Goal: Task Accomplishment & Management: Complete application form

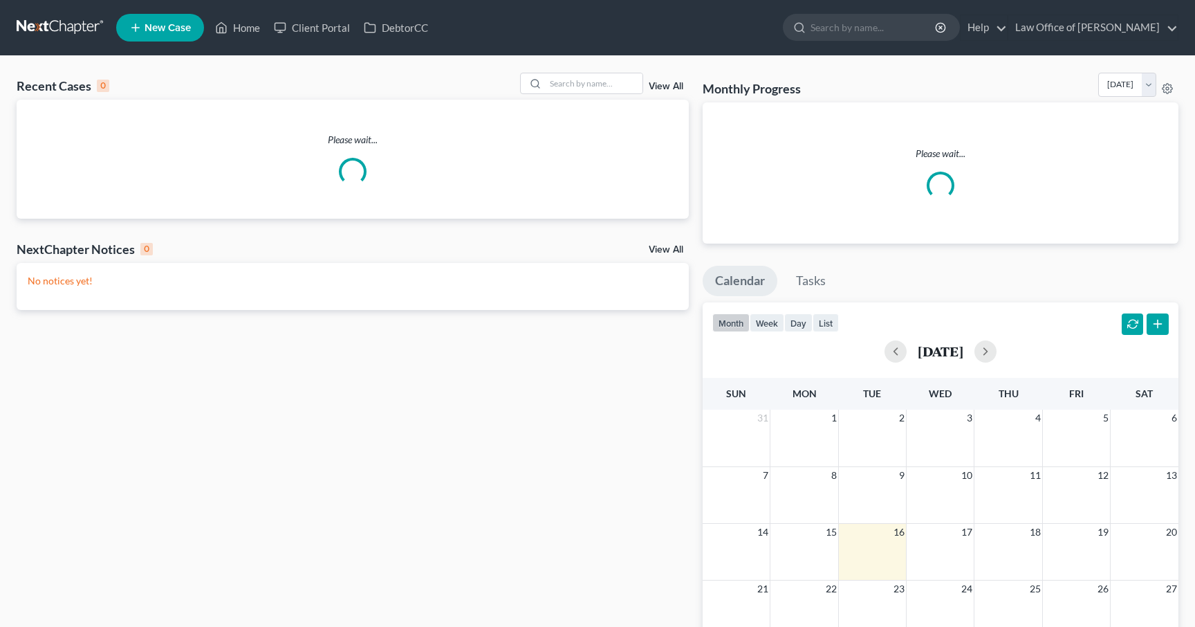
click at [1147, 23] on link "Law Office of Sevan Gorginian" at bounding box center [1093, 27] width 169 height 25
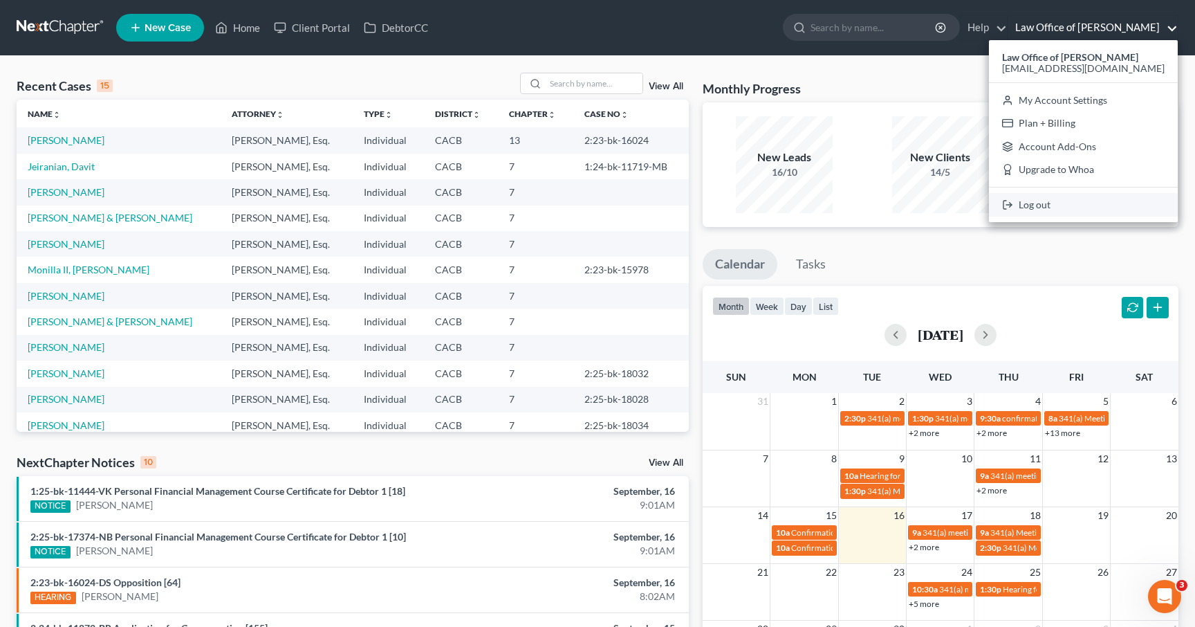
click at [1070, 209] on link "Log out" at bounding box center [1083, 205] width 189 height 24
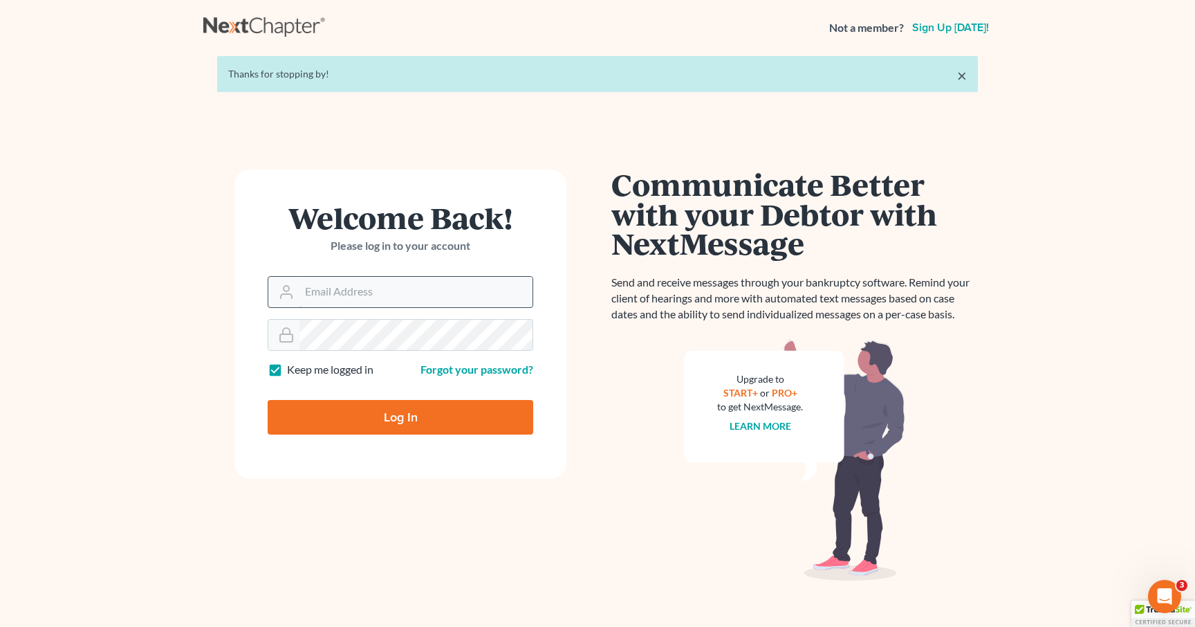
click at [375, 298] on input "Email Address" at bounding box center [416, 292] width 233 height 30
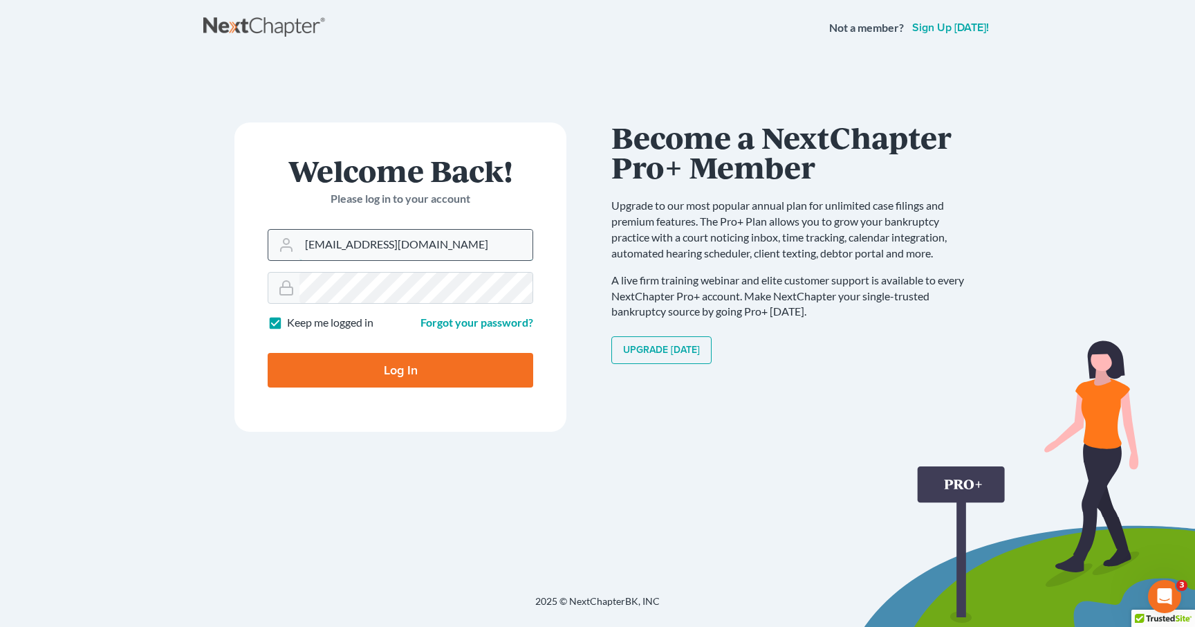
type input "[EMAIL_ADDRESS][DOMAIN_NAME]"
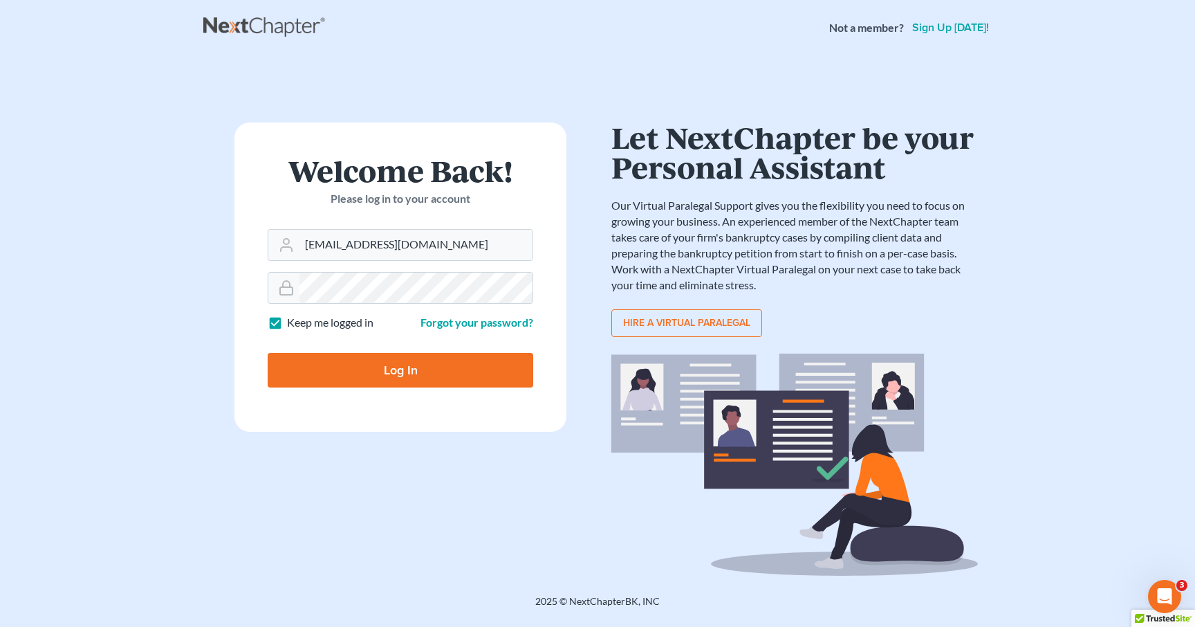
click at [326, 372] on input "Log In" at bounding box center [401, 370] width 266 height 35
type input "Thinking..."
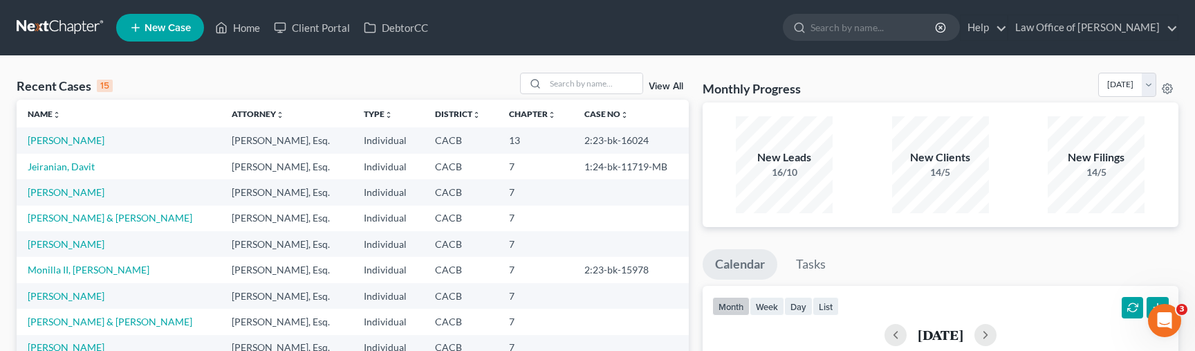
click at [156, 27] on span "New Case" at bounding box center [168, 28] width 46 height 10
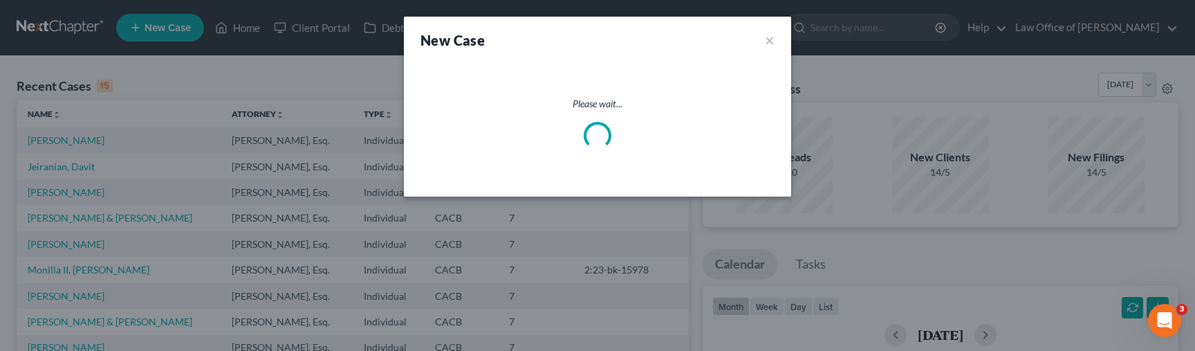
select select "7"
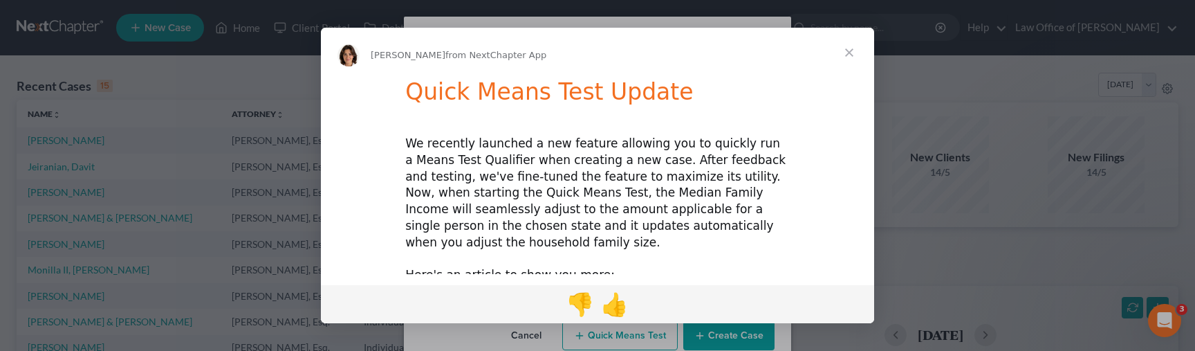
click at [845, 50] on span "Close" at bounding box center [850, 53] width 50 height 50
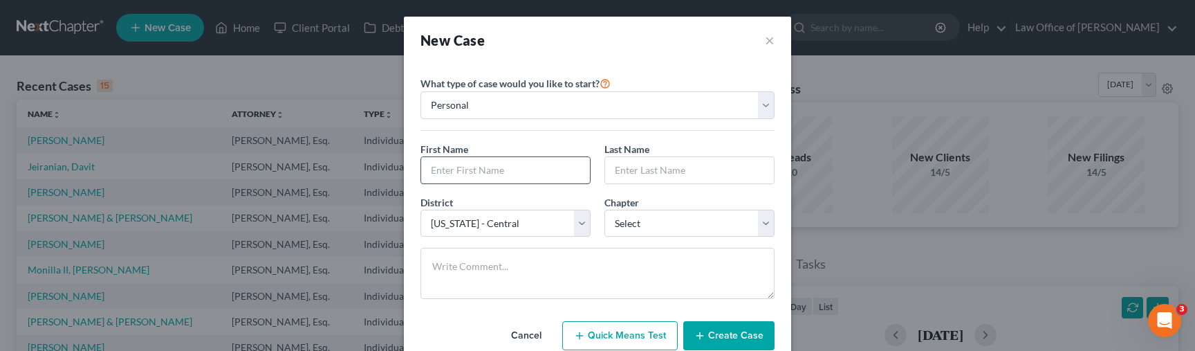
click at [495, 167] on input "text" at bounding box center [505, 170] width 169 height 26
type input "Ara"
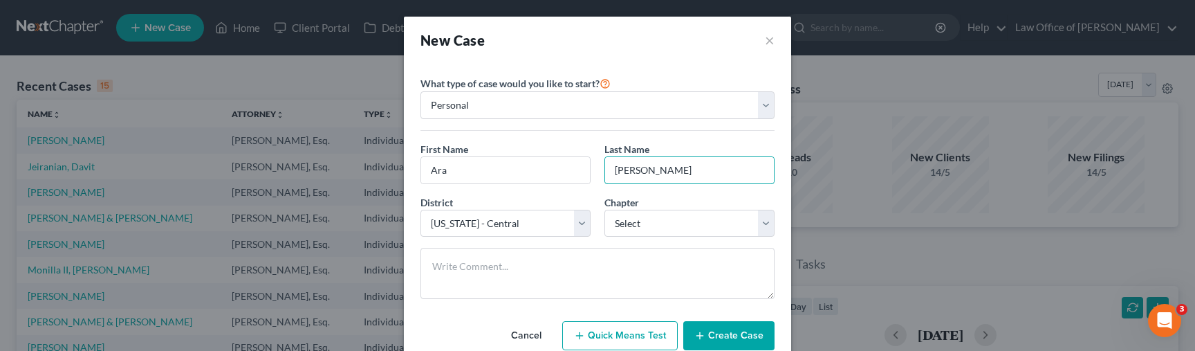
type input "Nazarian"
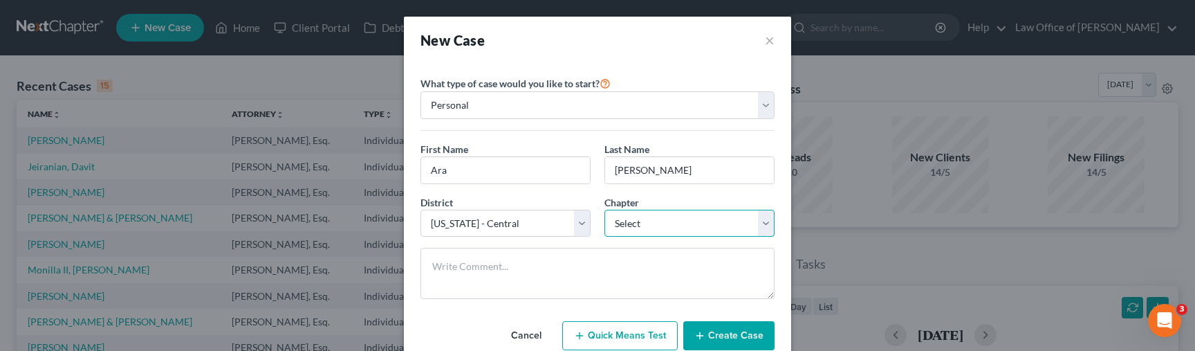
click at [628, 228] on select "Select 7 11 12 13" at bounding box center [690, 224] width 170 height 28
select select "0"
click at [605, 210] on select "Select 7 11 12 13" at bounding box center [690, 224] width 170 height 28
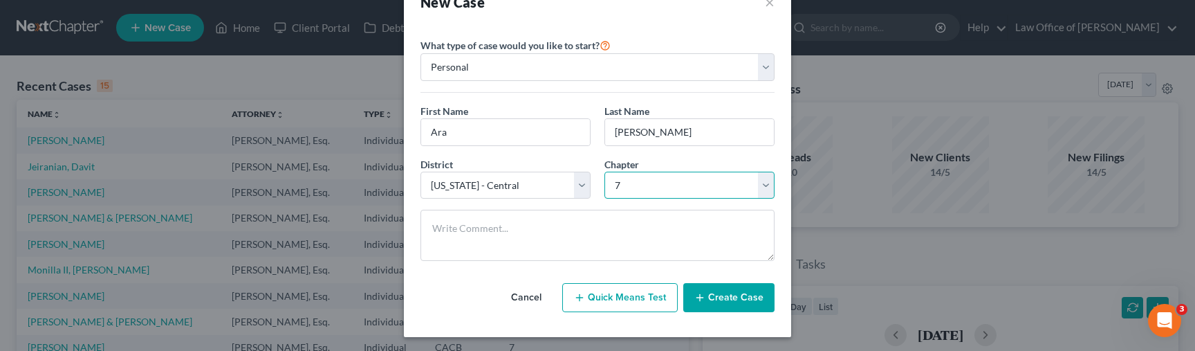
scroll to position [41, 0]
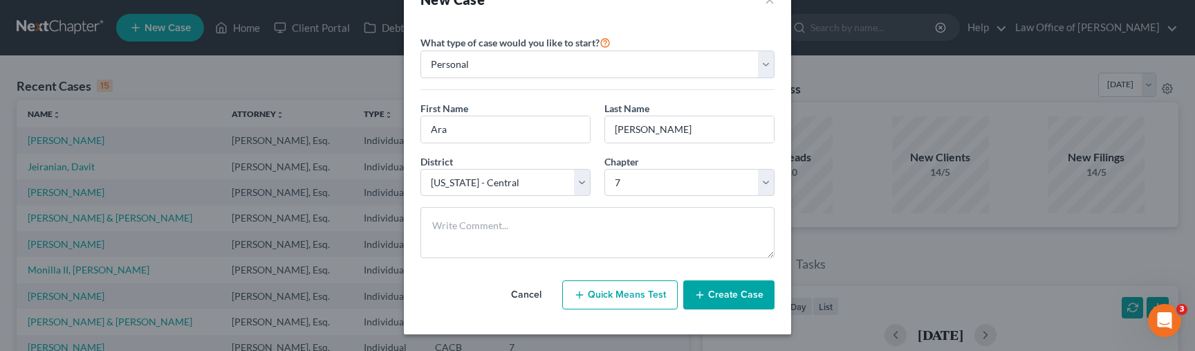
click at [708, 292] on button "Create Case" at bounding box center [728, 294] width 91 height 29
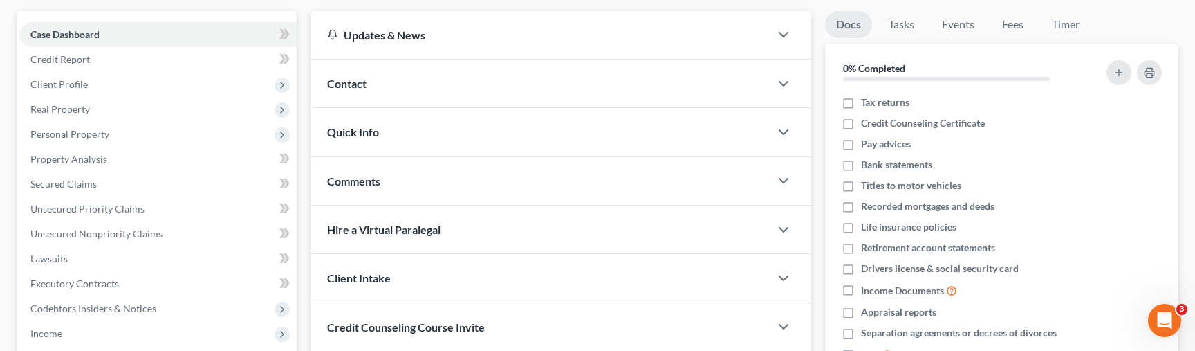
scroll to position [123, 0]
click at [362, 85] on span "Contact" at bounding box center [346, 81] width 39 height 13
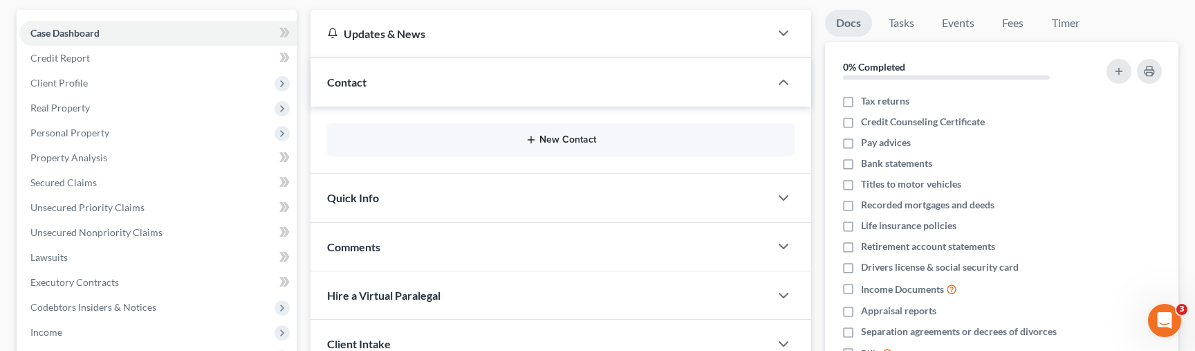
click at [559, 143] on button "New Contact" at bounding box center [560, 139] width 445 height 11
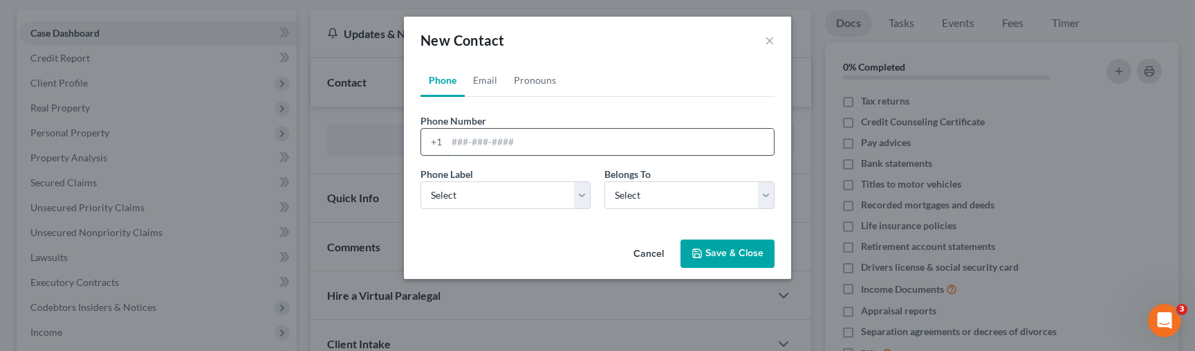
click at [463, 145] on input "tel" at bounding box center [610, 142] width 327 height 26
type input "818 618 1819"
click at [477, 192] on select "Select Mobile Home Work Other" at bounding box center [506, 195] width 170 height 28
select select "0"
click at [421, 181] on select "Select Mobile Home Work Other" at bounding box center [506, 195] width 170 height 28
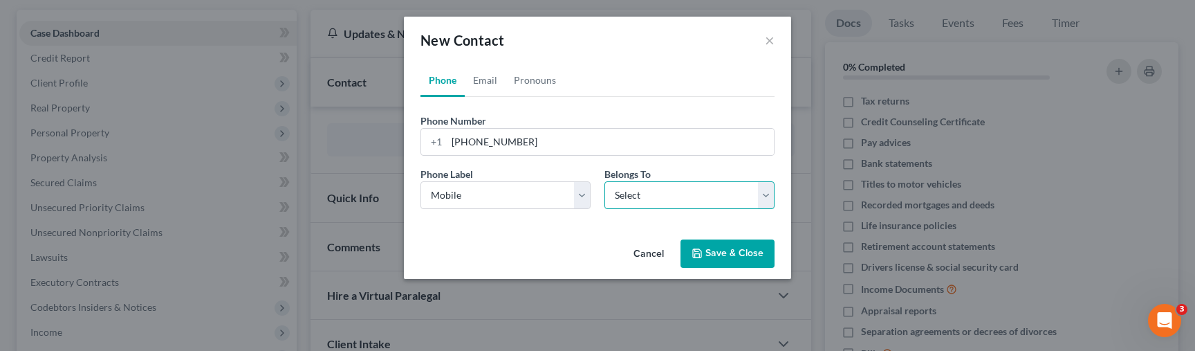
click at [648, 202] on select "Select Client Other" at bounding box center [690, 195] width 170 height 28
select select "0"
click at [605, 181] on select "Select Client Other" at bounding box center [690, 195] width 170 height 28
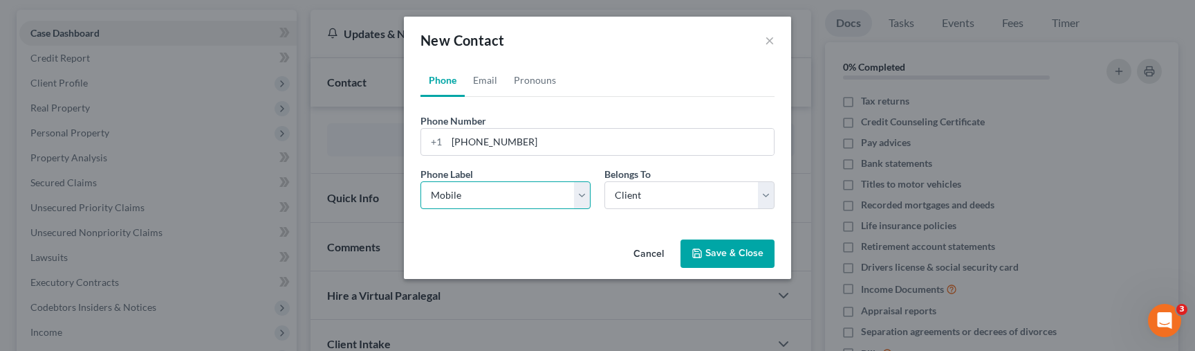
click at [529, 194] on select "Select Mobile Home Work Other" at bounding box center [506, 195] width 170 height 28
click at [486, 196] on select "Select Mobile Home Work Other" at bounding box center [506, 195] width 170 height 28
select select "3"
click at [421, 181] on select "Select Mobile Home Work Other" at bounding box center [506, 195] width 170 height 28
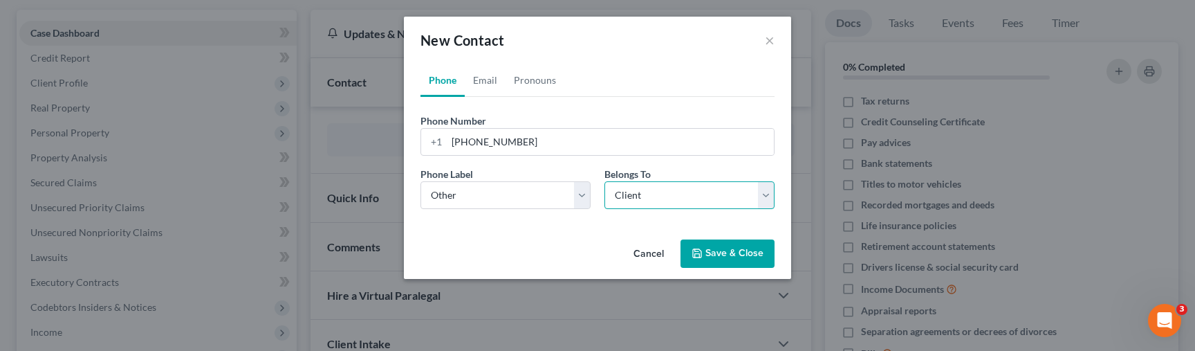
click at [629, 194] on select "Select Client Other" at bounding box center [690, 195] width 170 height 28
select select "1"
click at [605, 181] on select "Select Client Other" at bounding box center [690, 195] width 170 height 28
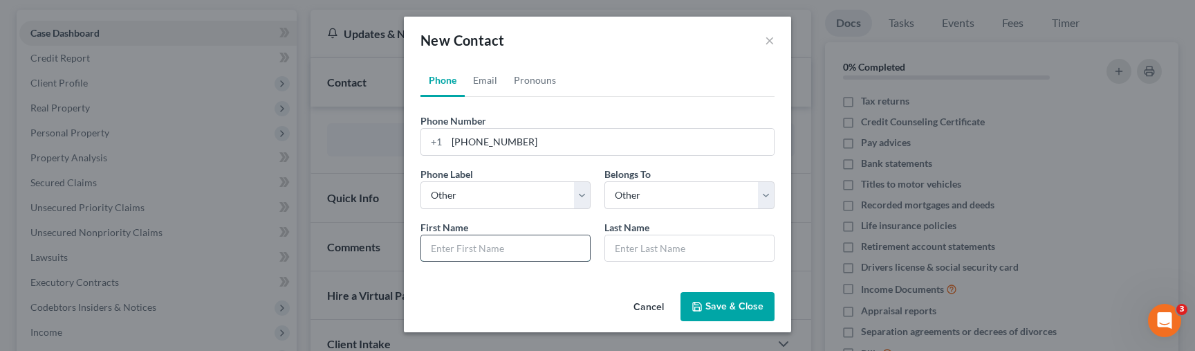
click at [444, 244] on input "text" at bounding box center [505, 248] width 169 height 26
type input "Ar"
type input "Ara"
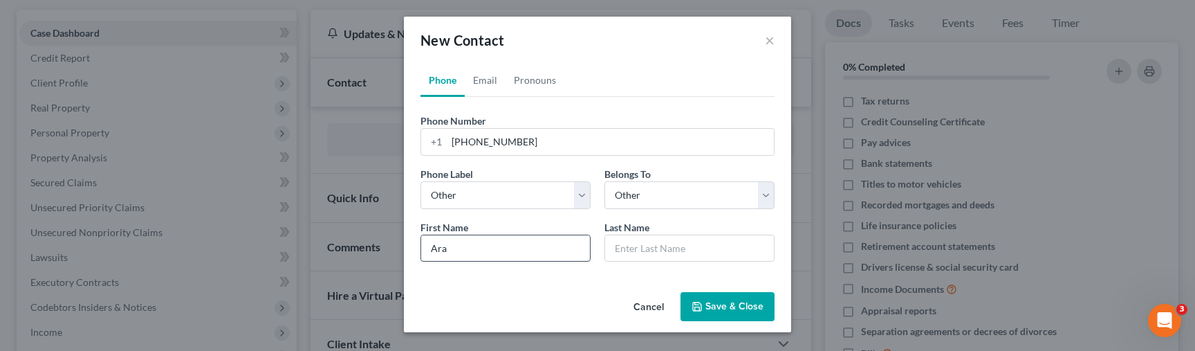
type input "Ara"
type input "N"
type input "Na"
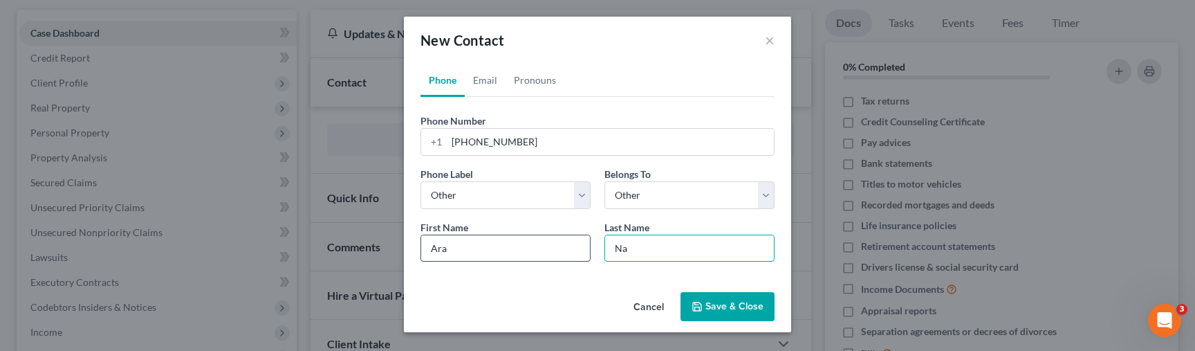
type input "Naz"
type input "Naza"
type input "Nazar"
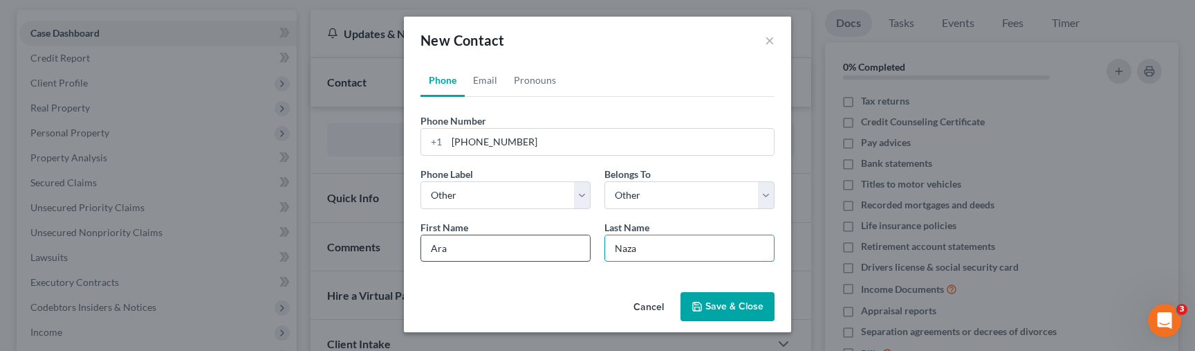
type input "Nazar"
type input "Nazari"
type input "Nazaria"
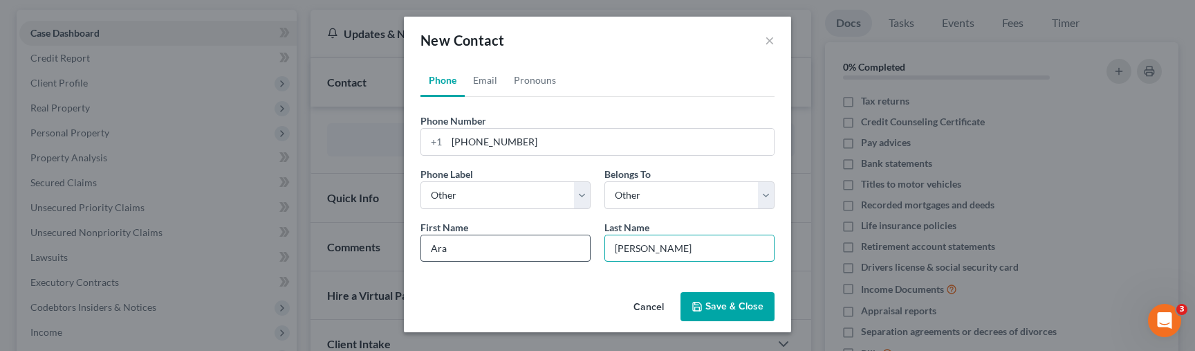
type input "Nazarian"
click at [480, 82] on link "Email" at bounding box center [485, 80] width 41 height 33
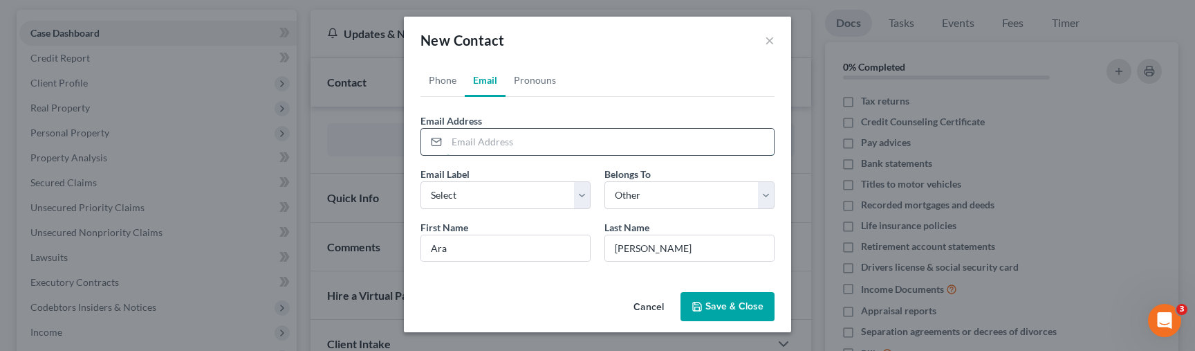
click at [485, 136] on input "email" at bounding box center [610, 142] width 327 height 26
type input "ara0707@gmail.com"
click at [700, 303] on icon "button" at bounding box center [697, 306] width 8 height 8
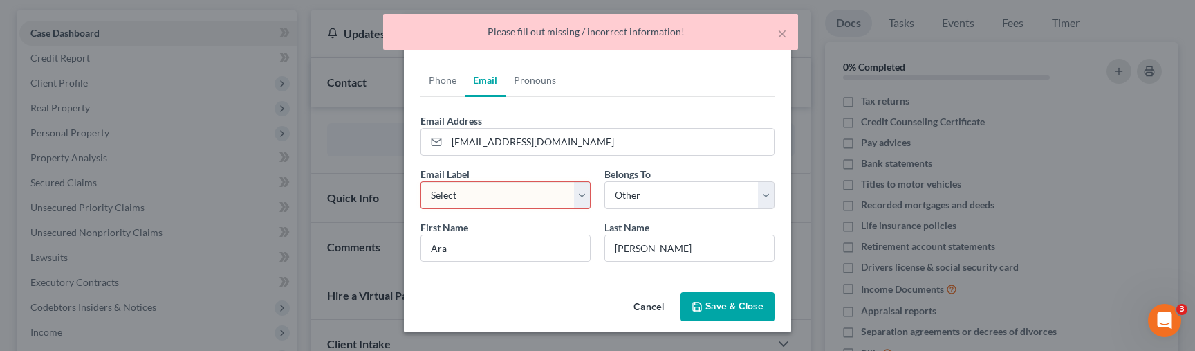
click at [471, 195] on select "Select Home Work Other" at bounding box center [506, 195] width 170 height 28
select select "0"
click at [421, 181] on select "Select Home Work Other" at bounding box center [506, 195] width 170 height 28
click at [722, 300] on button "Save & Close" at bounding box center [728, 306] width 94 height 29
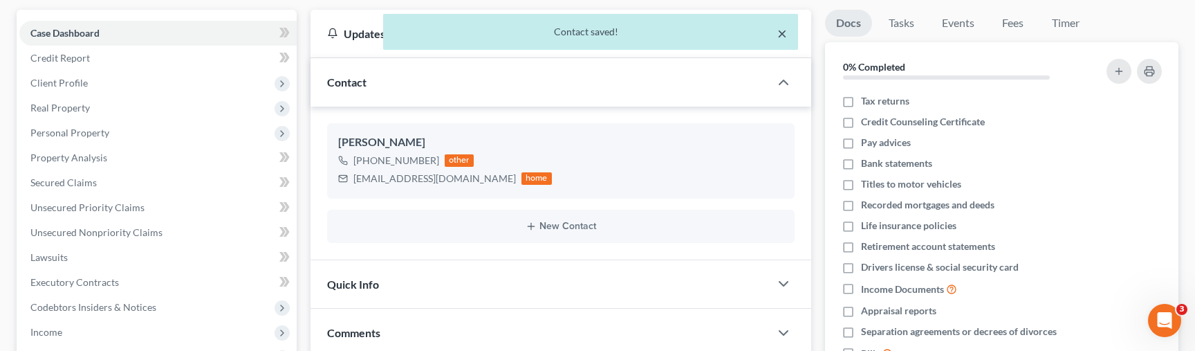
click at [778, 31] on button "×" at bounding box center [783, 33] width 10 height 17
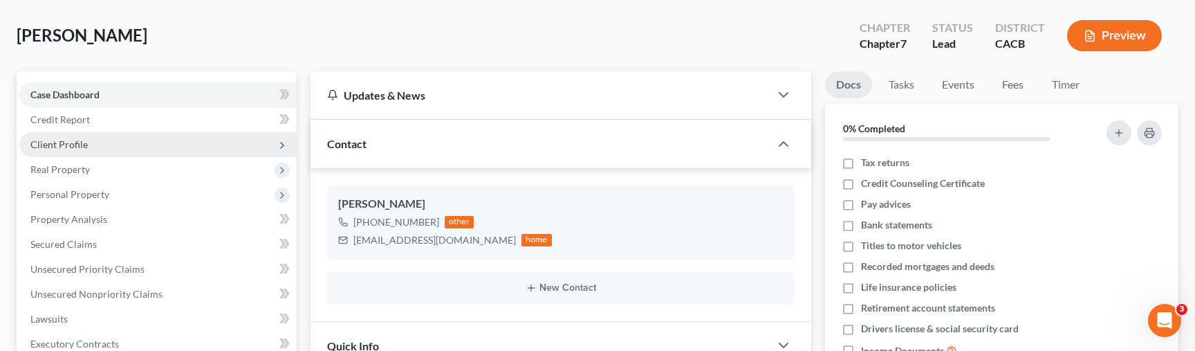
scroll to position [64, 0]
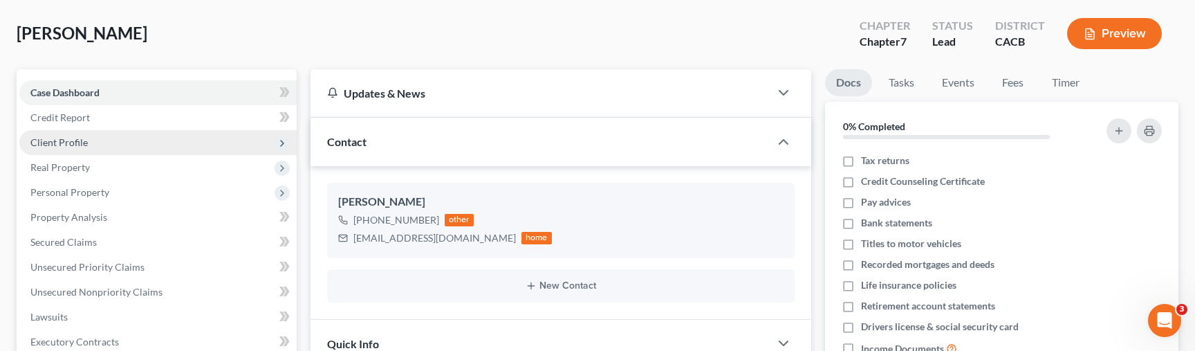
click at [95, 143] on span "Client Profile" at bounding box center [157, 142] width 277 height 25
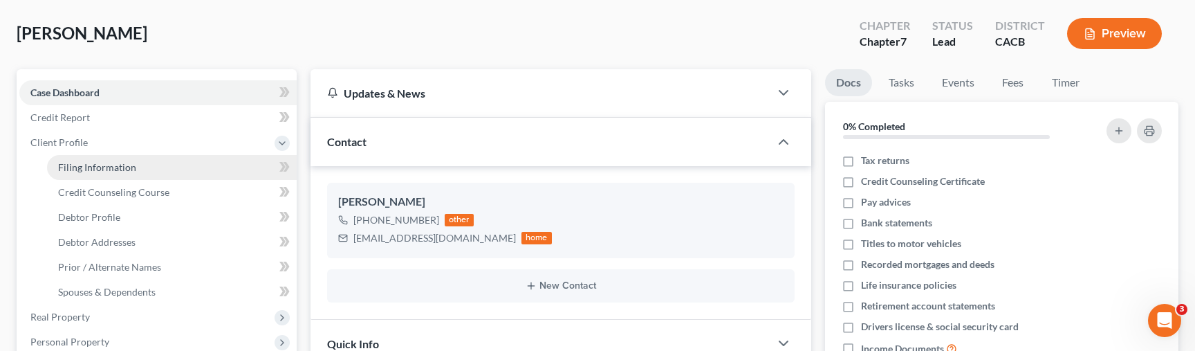
click at [94, 169] on span "Filing Information" at bounding box center [97, 167] width 78 height 12
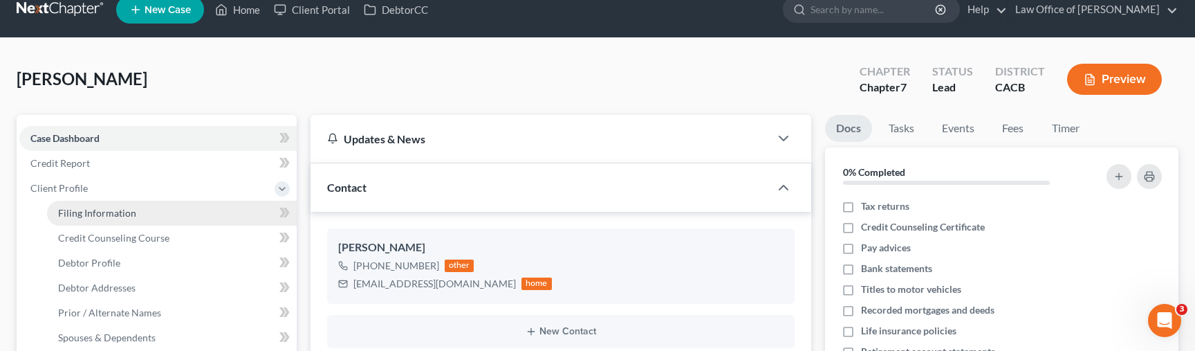
select select "1"
select select "0"
select select "7"
select select "0"
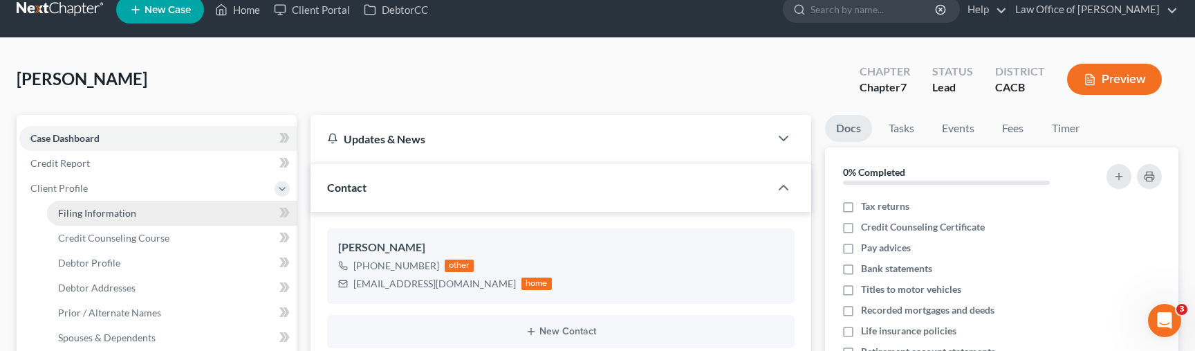
select select "4"
select select "0"
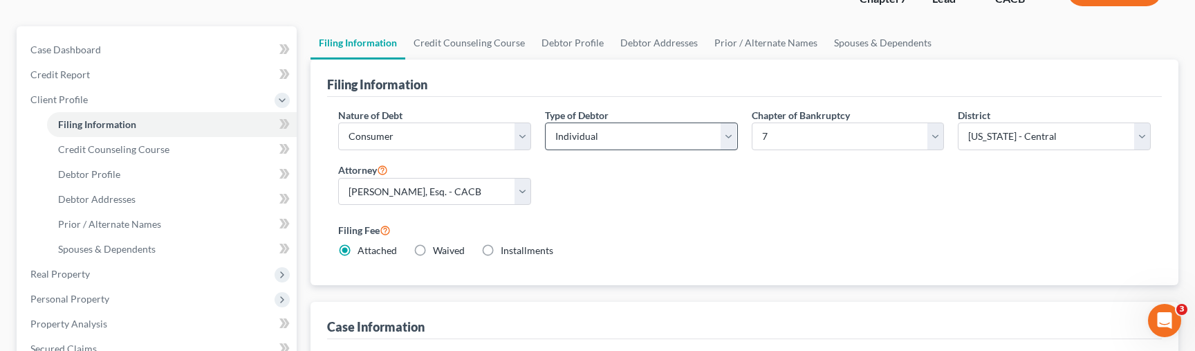
scroll to position [99, 0]
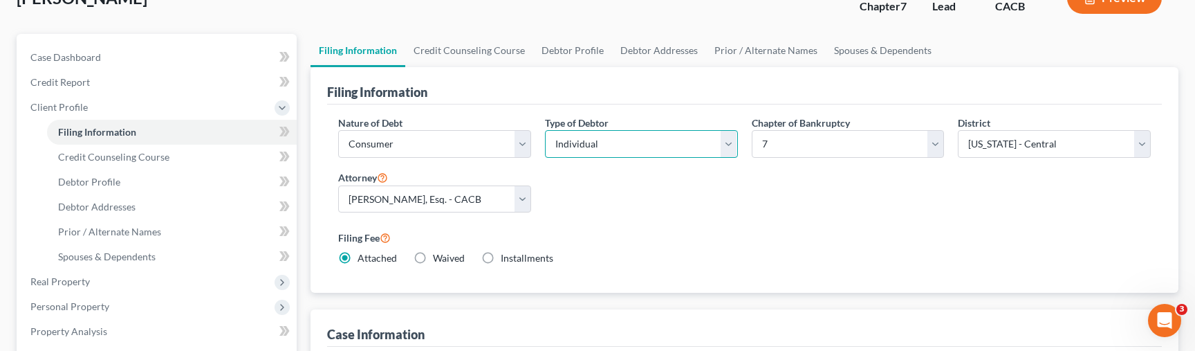
click at [626, 140] on select "Select Individual Joint" at bounding box center [641, 144] width 193 height 28
select select "1"
click at [545, 130] on select "Select Individual Joint" at bounding box center [641, 144] width 193 height 28
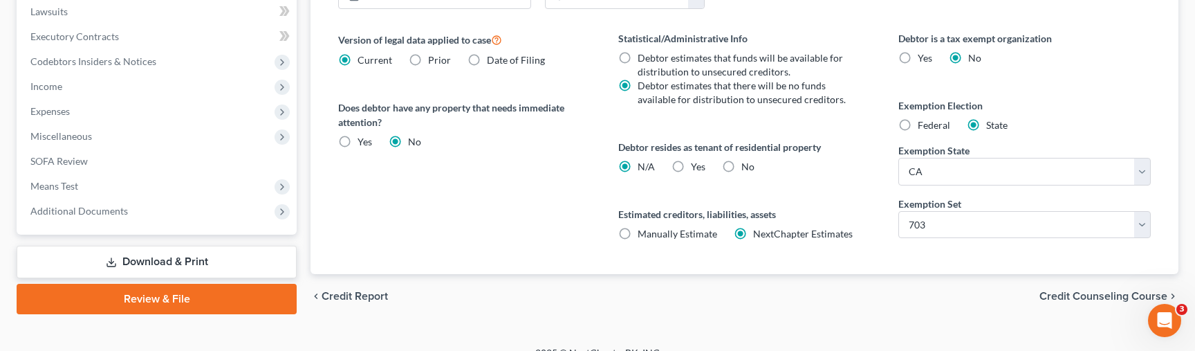
scroll to position [562, 0]
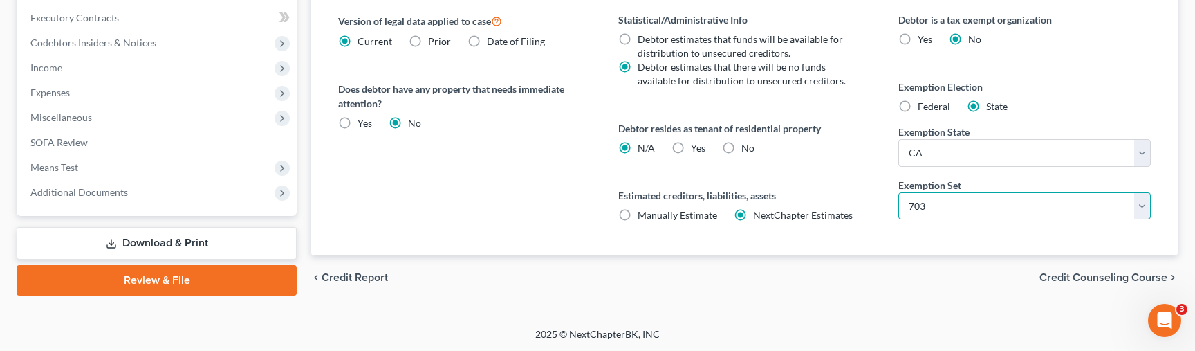
click at [956, 209] on select "Select 703 704" at bounding box center [1025, 206] width 252 height 28
select select "1"
click at [899, 192] on select "Select 703 704" at bounding box center [1025, 206] width 252 height 28
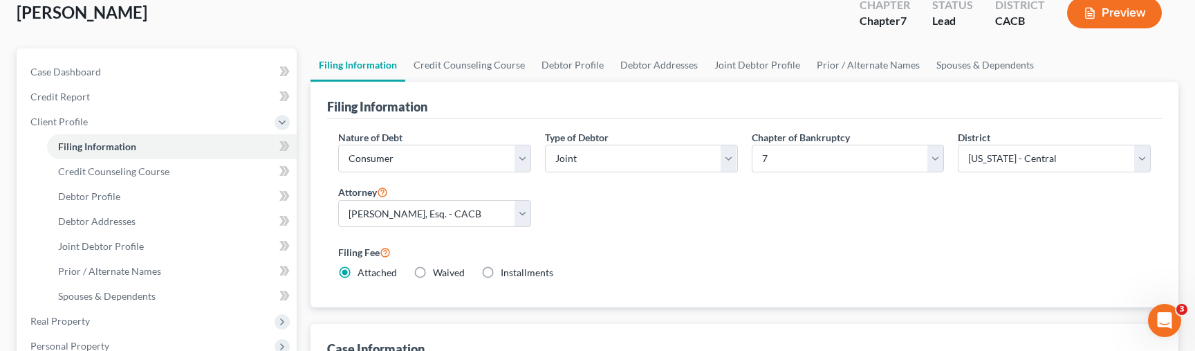
scroll to position [0, 0]
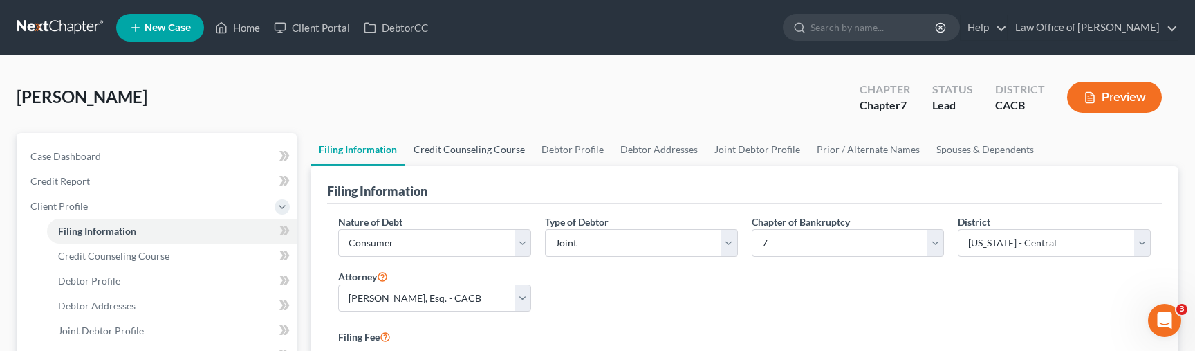
click at [457, 151] on link "Credit Counseling Course" at bounding box center [469, 149] width 128 height 33
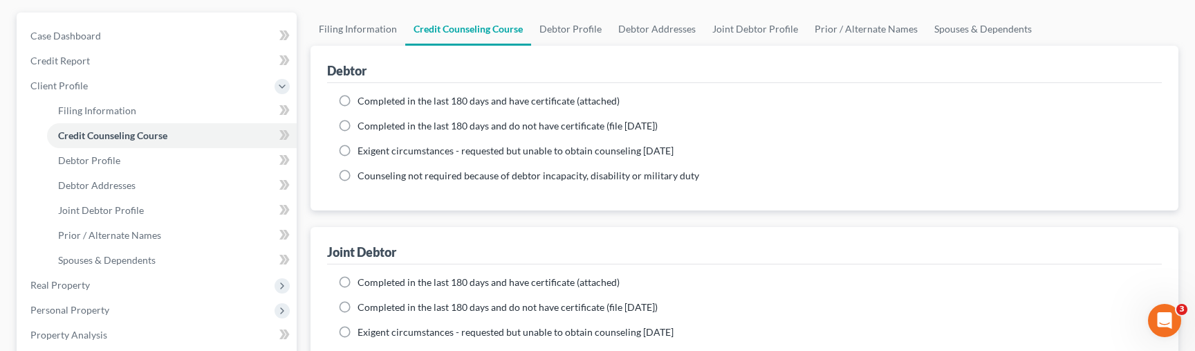
scroll to position [129, 0]
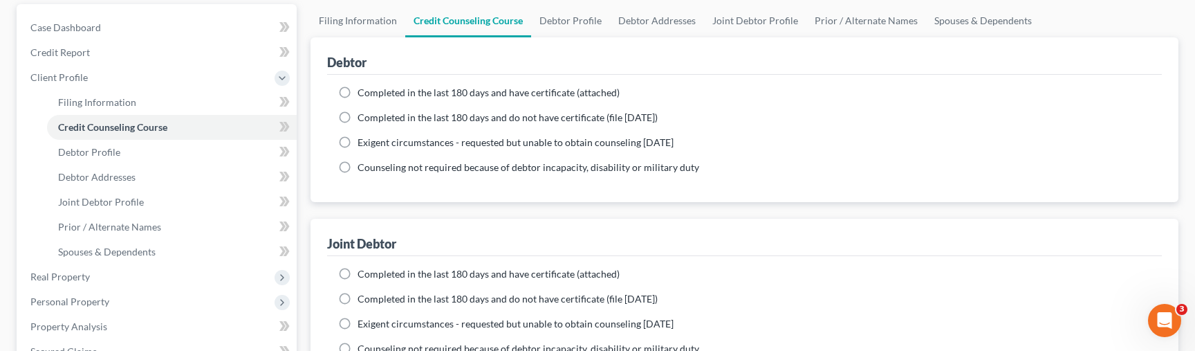
click at [410, 92] on span "Completed in the last 180 days and have certificate (attached)" at bounding box center [489, 92] width 262 height 12
click at [372, 92] on input "Completed in the last 180 days and have certificate (attached)" at bounding box center [367, 90] width 9 height 9
radio input "true"
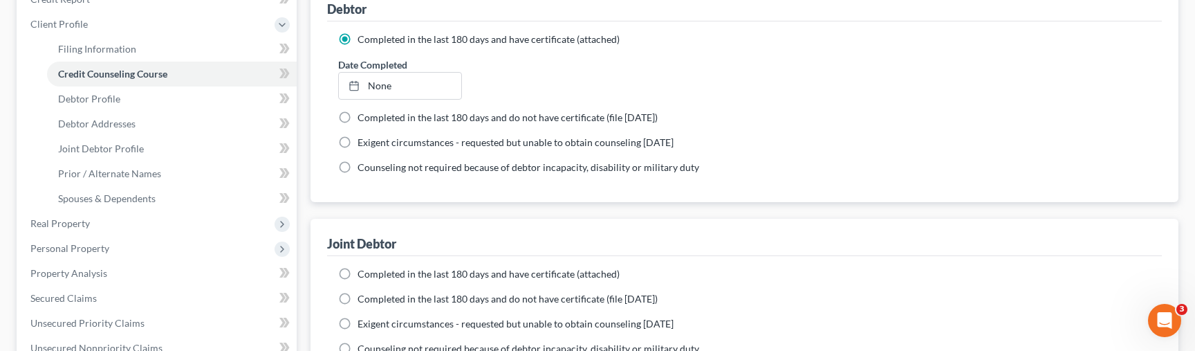
scroll to position [226, 0]
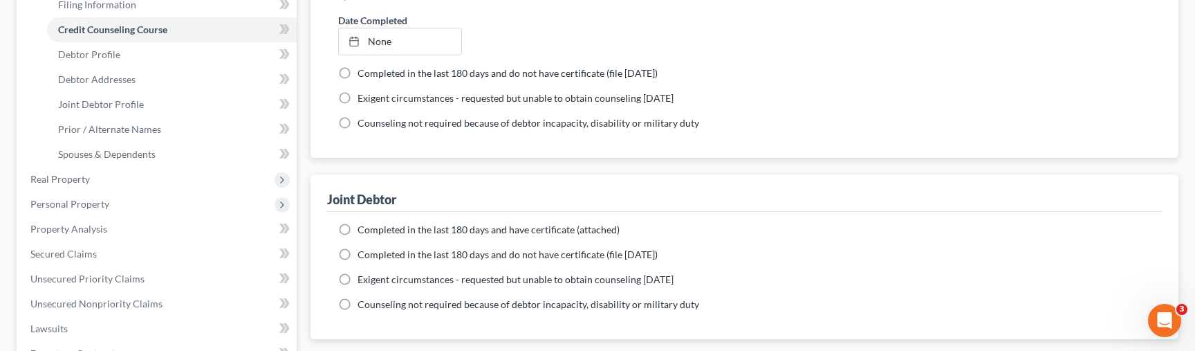
click at [412, 229] on span "Completed in the last 180 days and have certificate (attached)" at bounding box center [489, 229] width 262 height 12
click at [372, 229] on input "Completed in the last 180 days and have certificate (attached)" at bounding box center [367, 227] width 9 height 9
radio input "true"
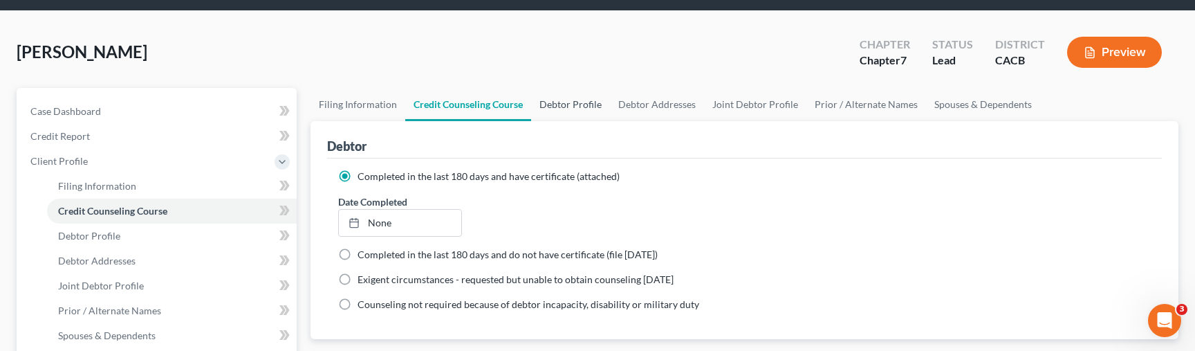
click at [556, 98] on link "Debtor Profile" at bounding box center [570, 104] width 79 height 33
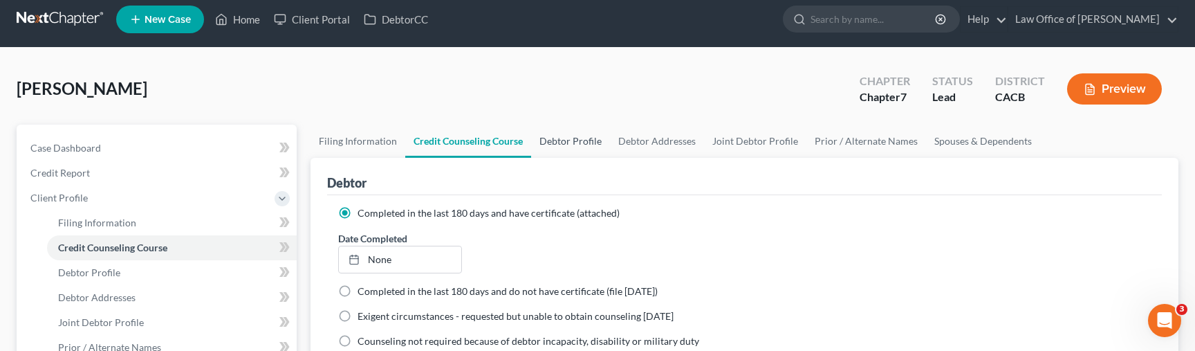
select select "1"
select select "0"
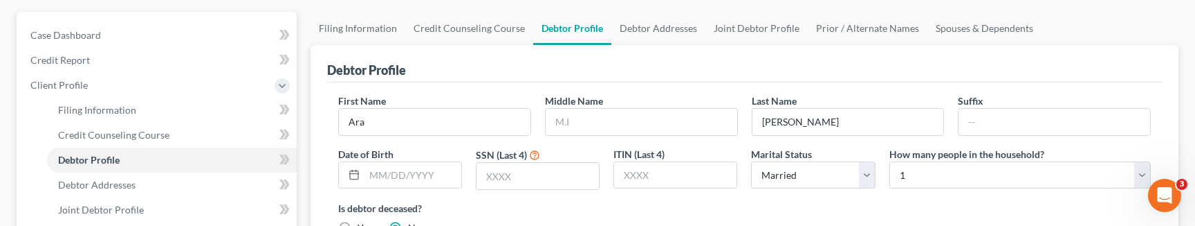
scroll to position [152, 0]
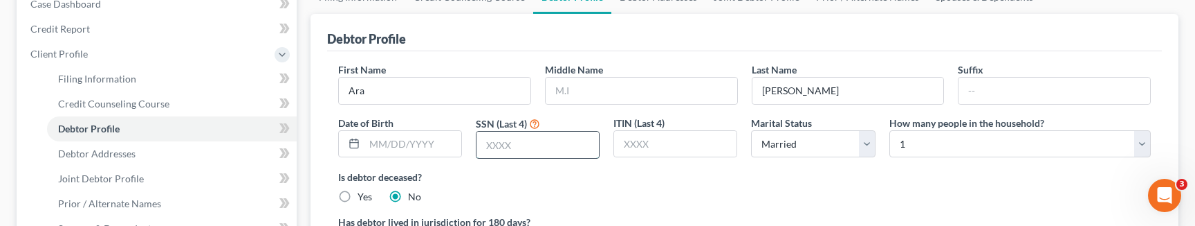
click at [511, 145] on input "text" at bounding box center [538, 144] width 122 height 26
type input "7546"
click at [404, 138] on input "text" at bounding box center [413, 144] width 97 height 26
type input "01/27/1969"
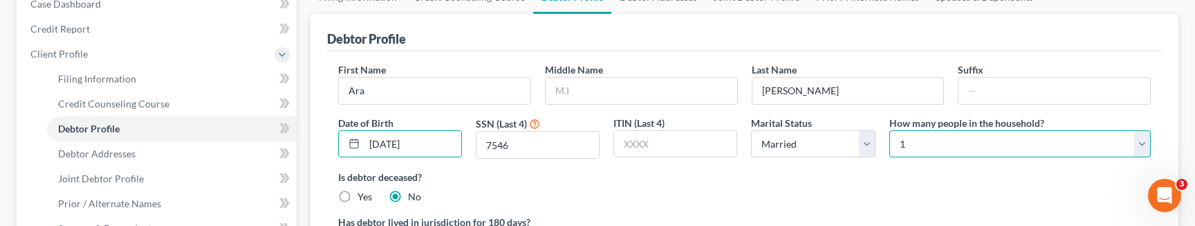
click at [930, 140] on select "Select 1 2 3 4 5 6 7 8 9 10 11 12 13 14 15 16 17 18 19 20" at bounding box center [1020, 144] width 261 height 28
select select "3"
click at [890, 130] on select "Select 1 2 3 4 5 6 7 8 9 10 11 12 13 14 15 16 17 18 19 20" at bounding box center [1020, 144] width 261 height 28
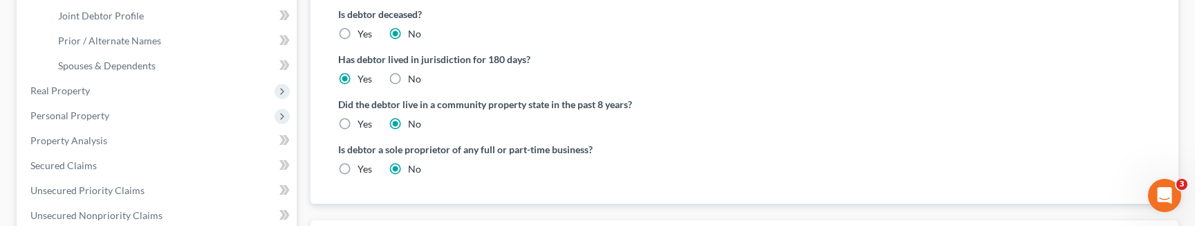
scroll to position [319, 0]
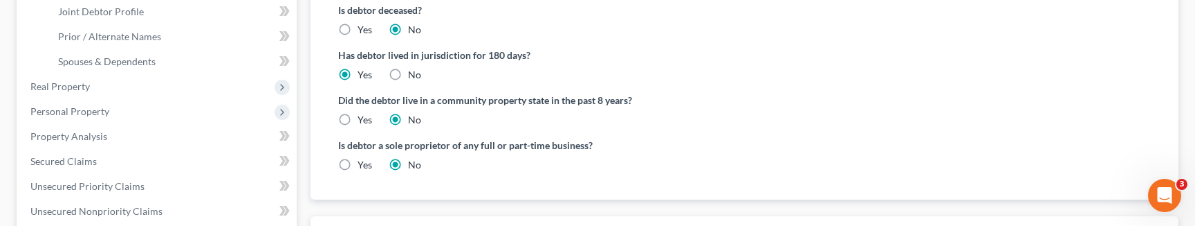
click at [358, 120] on label "Yes" at bounding box center [365, 120] width 15 height 14
click at [363, 120] on input "Yes" at bounding box center [367, 117] width 9 height 9
radio input "true"
radio input "false"
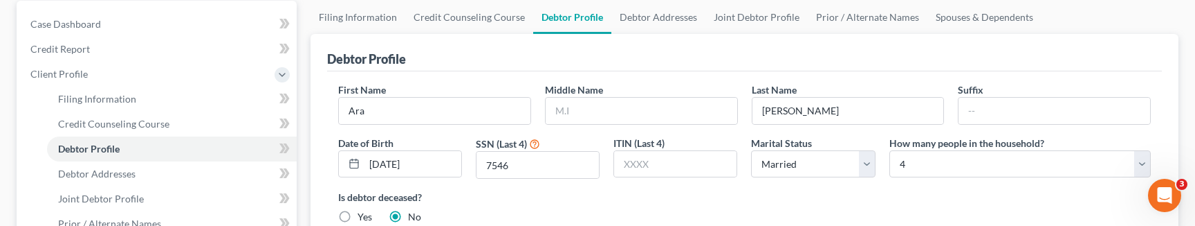
scroll to position [0, 0]
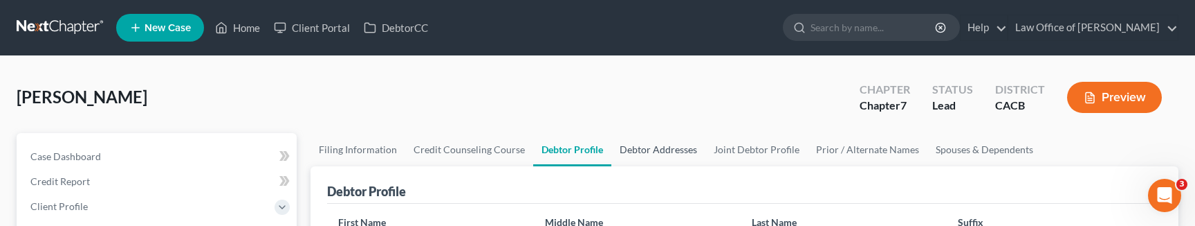
click at [650, 145] on link "Debtor Addresses" at bounding box center [659, 149] width 94 height 33
select select "0"
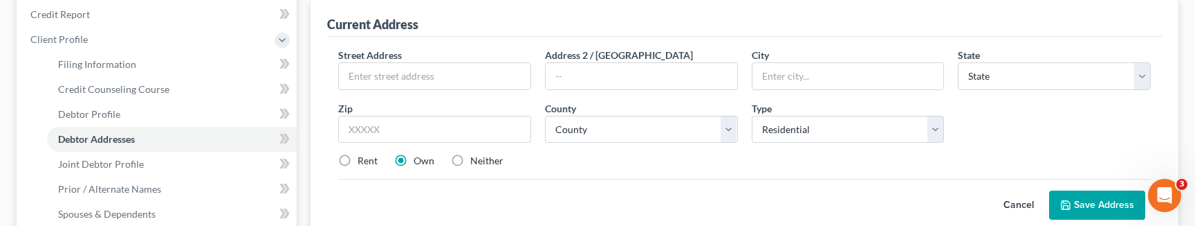
scroll to position [164, 0]
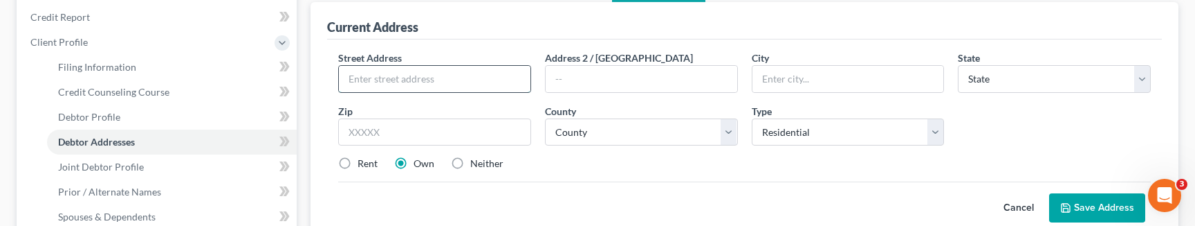
click at [365, 73] on input "text" at bounding box center [435, 79] width 192 height 26
type input "10457 Plainview Avenue"
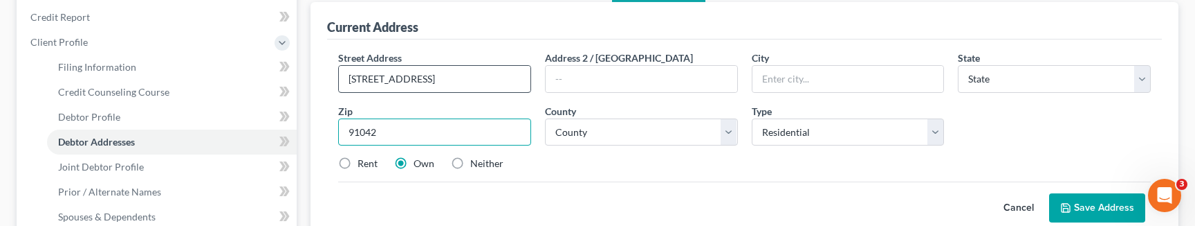
type input "91042"
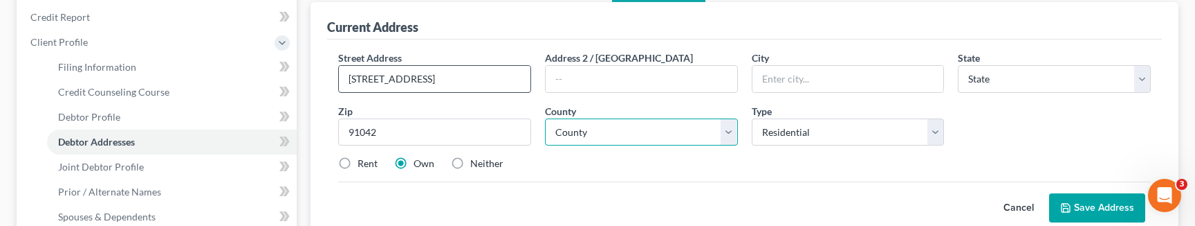
type input "Tujunga"
select select "4"
click at [588, 136] on select "County" at bounding box center [641, 132] width 193 height 28
select select "18"
click at [545, 118] on select "County Alameda County Alpine County Amador County Butte County Calaveras County…" at bounding box center [641, 132] width 193 height 28
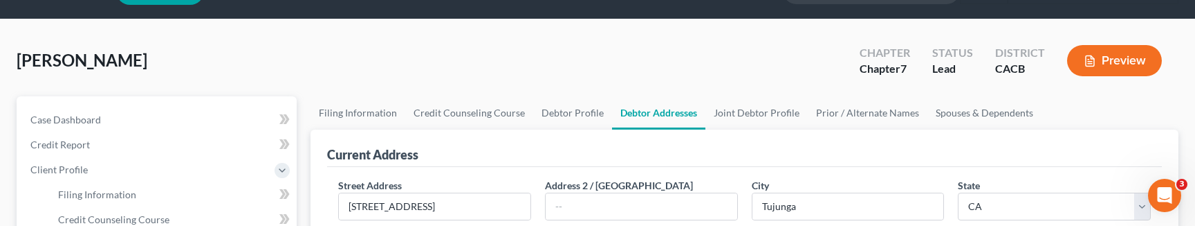
scroll to position [37, 0]
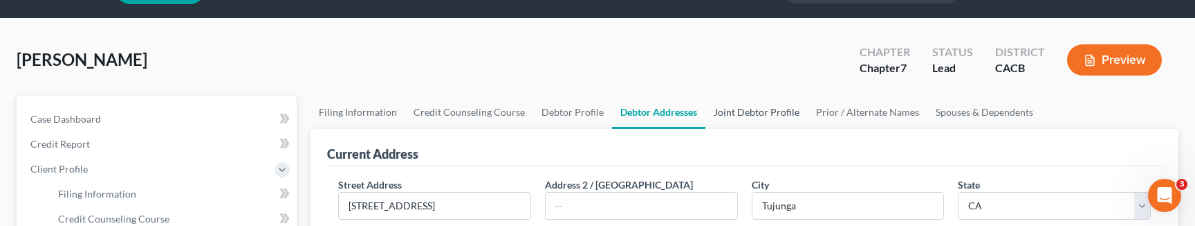
click at [747, 110] on link "Joint Debtor Profile" at bounding box center [757, 111] width 102 height 33
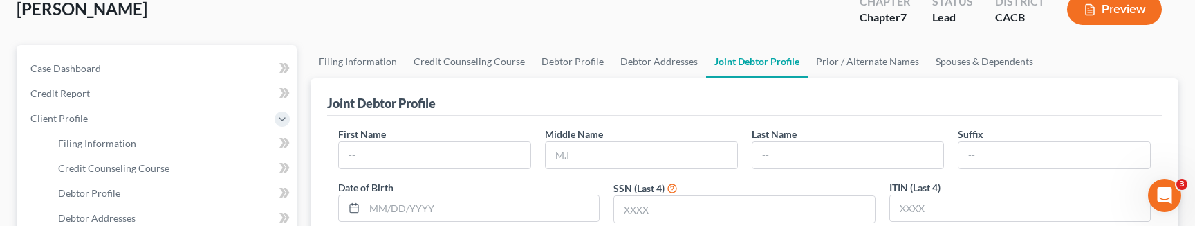
scroll to position [107, 0]
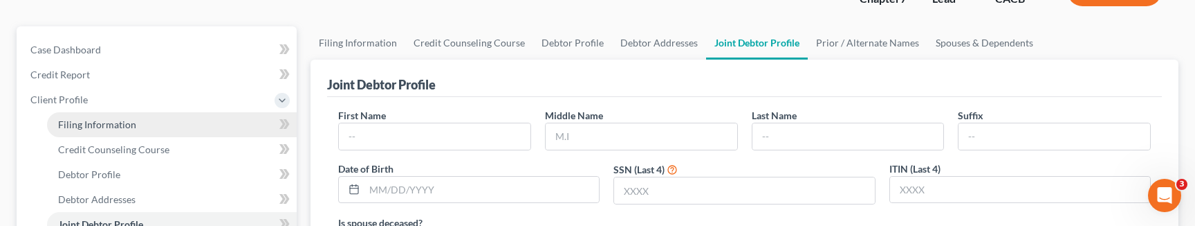
click at [88, 123] on span "Filing Information" at bounding box center [97, 124] width 78 height 12
select select "1"
select select "0"
select select "7"
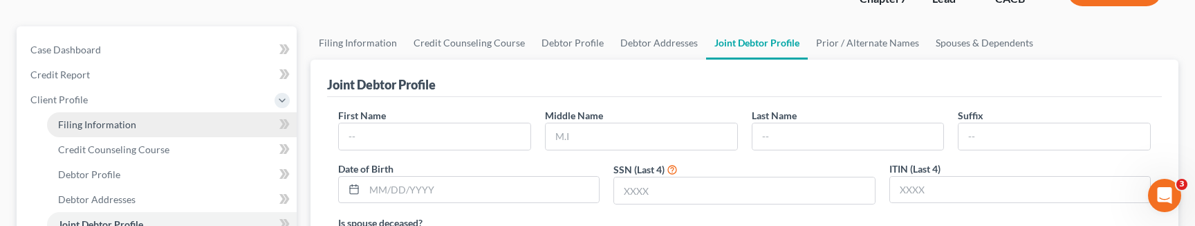
select select "0"
select select "4"
select select "1"
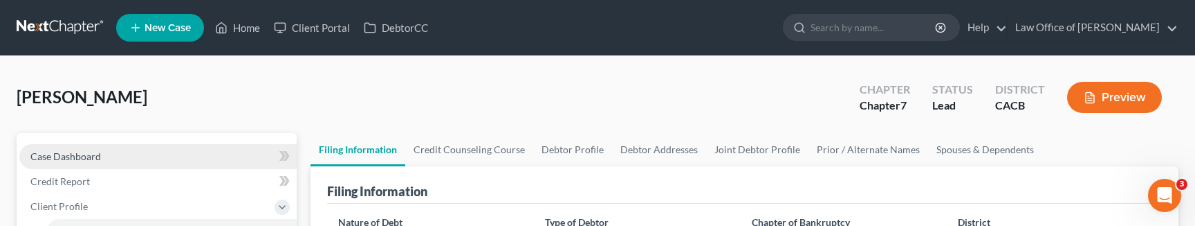
click at [58, 158] on span "Case Dashboard" at bounding box center [65, 156] width 71 height 12
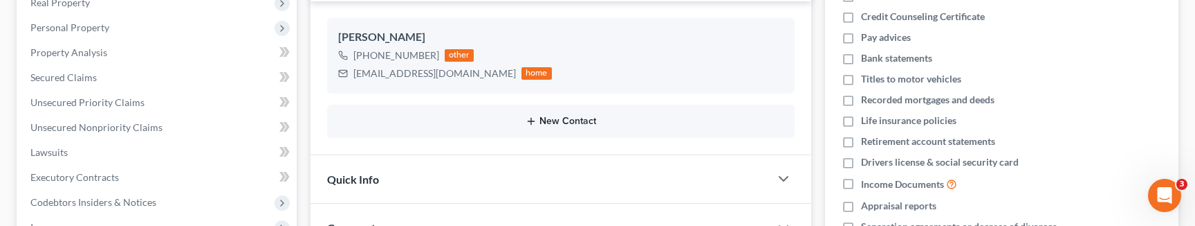
scroll to position [245, 0]
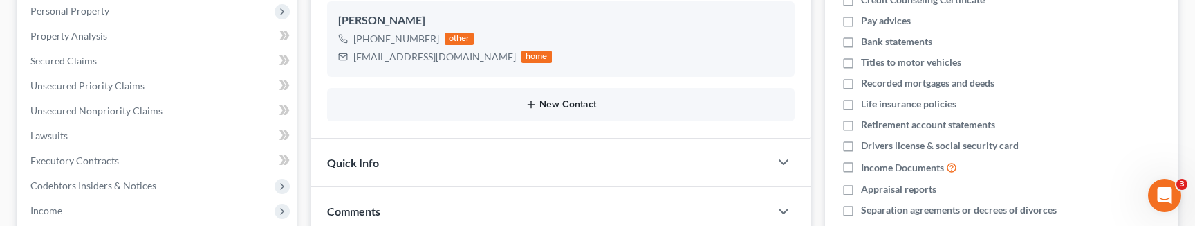
click at [562, 107] on button "New Contact" at bounding box center [560, 104] width 445 height 11
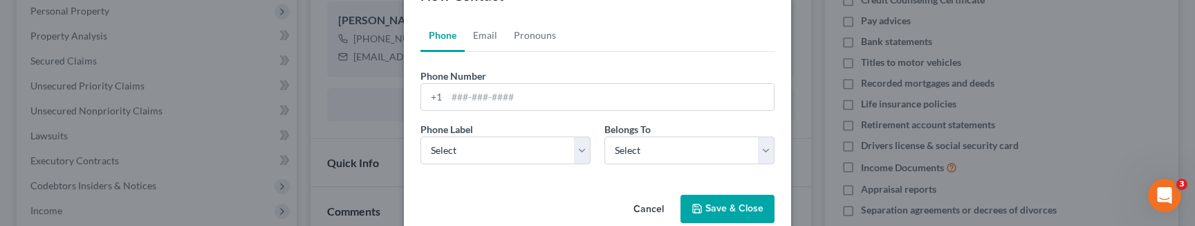
scroll to position [70, 0]
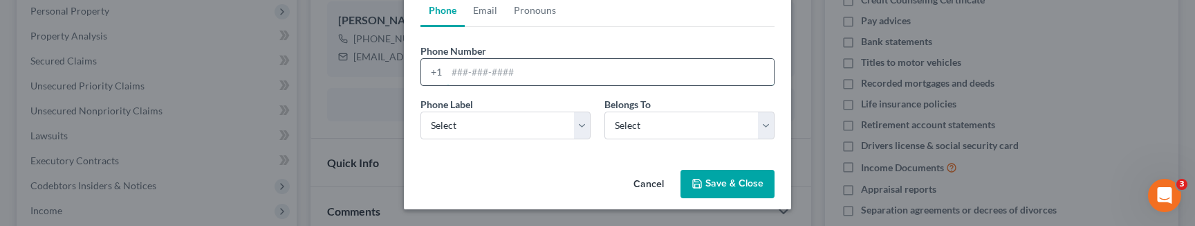
click at [487, 68] on input "tel" at bounding box center [610, 72] width 327 height 26
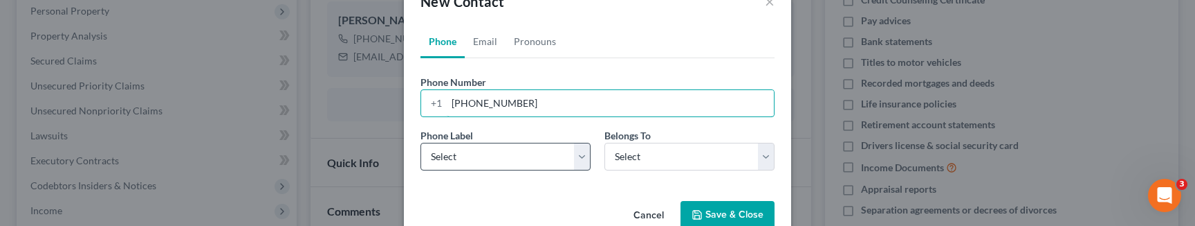
type input "818 8075025"
click at [493, 160] on select "Select Mobile Home Work Other" at bounding box center [506, 157] width 170 height 28
select select "0"
click at [421, 143] on select "Select Mobile Home Work Other" at bounding box center [506, 157] width 170 height 28
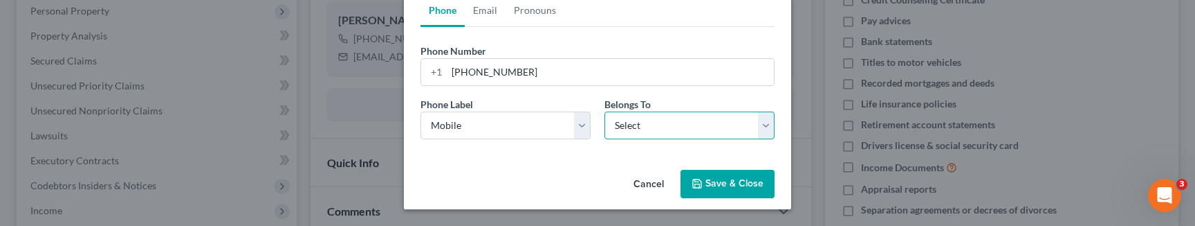
click at [652, 133] on select "Select Client Spouse Other" at bounding box center [690, 125] width 170 height 28
select select "1"
click at [605, 111] on select "Select Client Spouse Other" at bounding box center [690, 125] width 170 height 28
click at [733, 185] on button "Save & Close" at bounding box center [728, 183] width 94 height 29
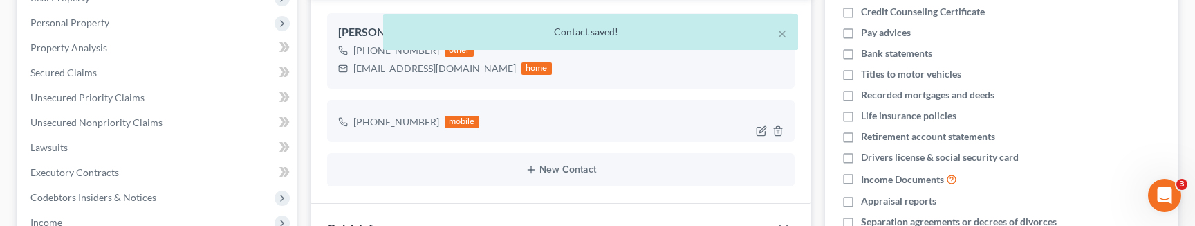
scroll to position [257, 0]
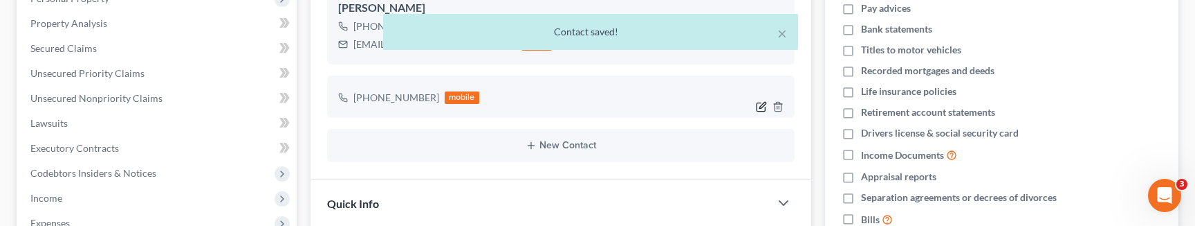
click at [762, 107] on icon "button" at bounding box center [761, 106] width 11 height 11
select select "0"
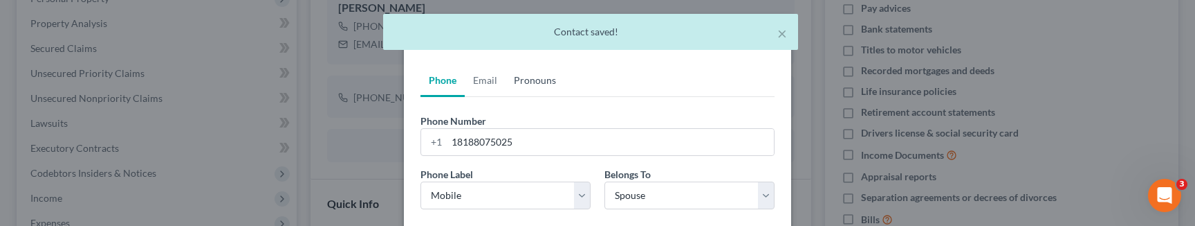
scroll to position [70, 0]
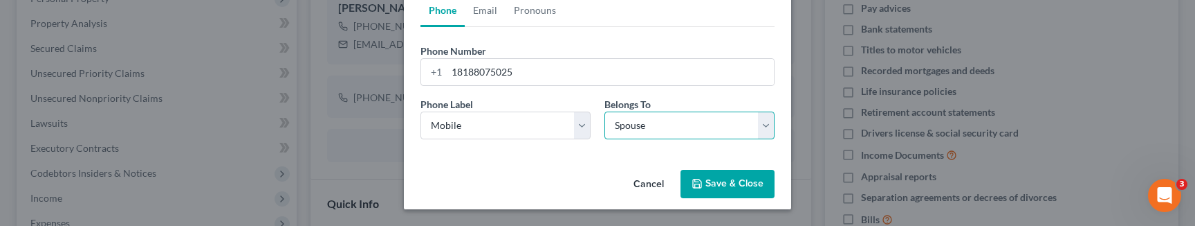
click at [628, 121] on select "Select Client Spouse Other" at bounding box center [690, 125] width 170 height 28
select select "2"
click at [605, 111] on select "Select Client Spouse Other" at bounding box center [690, 125] width 170 height 28
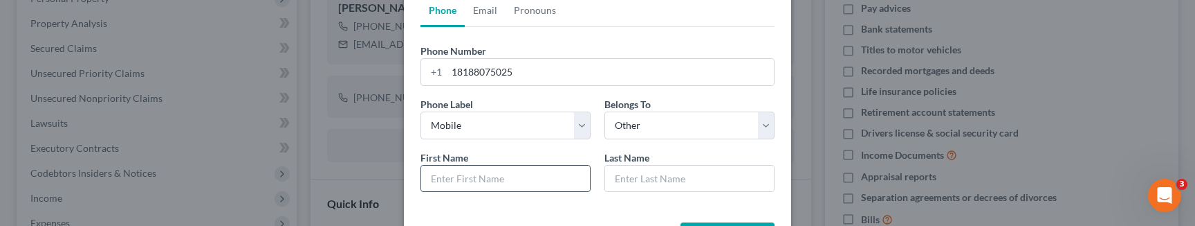
click at [452, 177] on input "text" at bounding box center [505, 178] width 169 height 26
type input "Jizet"
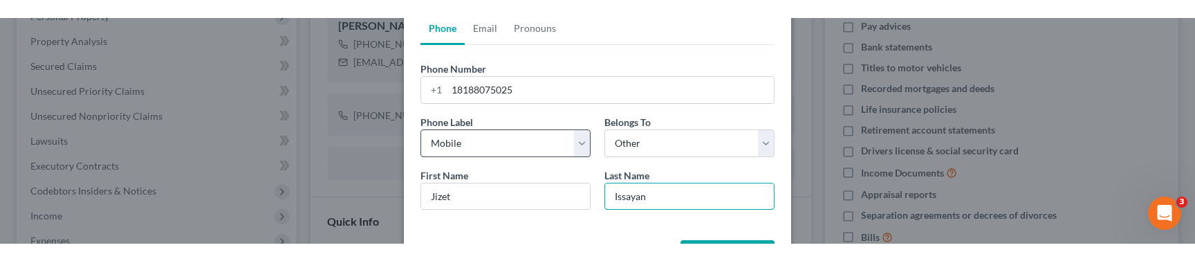
scroll to position [123, 0]
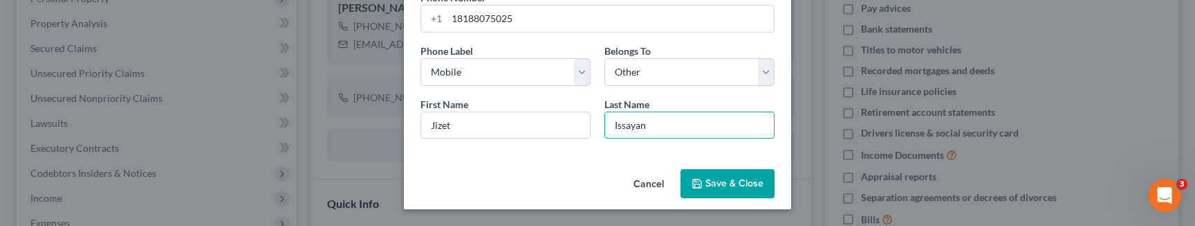
type input "Issayan"
click at [724, 176] on button "Save & Close" at bounding box center [728, 183] width 94 height 29
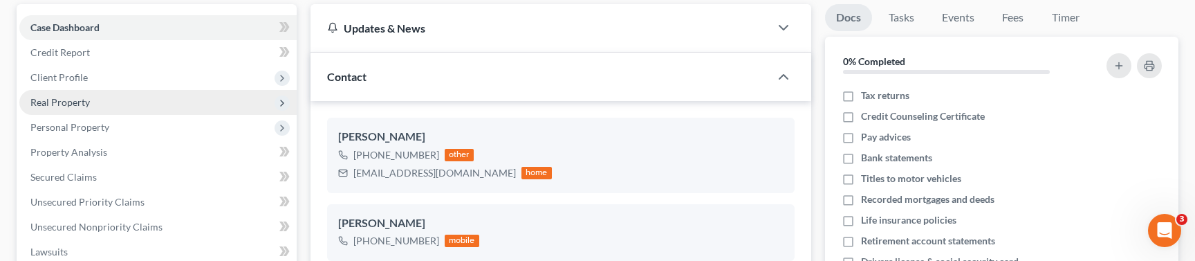
scroll to position [136, 0]
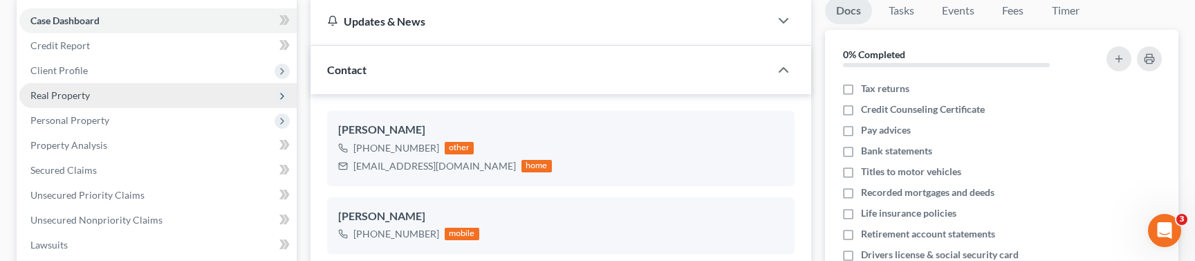
click at [71, 97] on span "Real Property" at bounding box center [59, 95] width 59 height 12
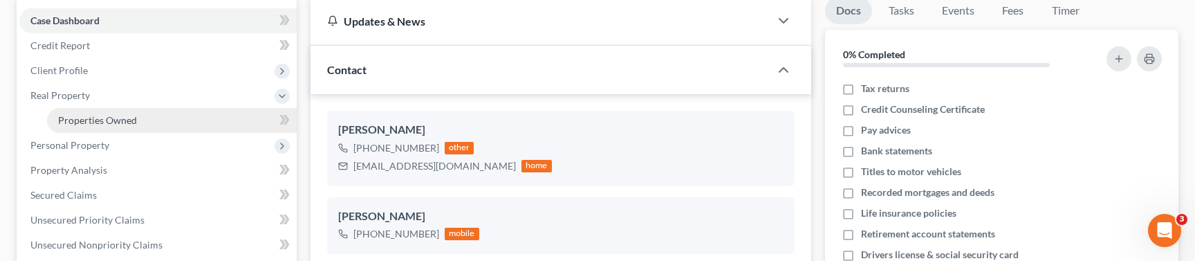
click at [104, 117] on span "Properties Owned" at bounding box center [97, 120] width 79 height 12
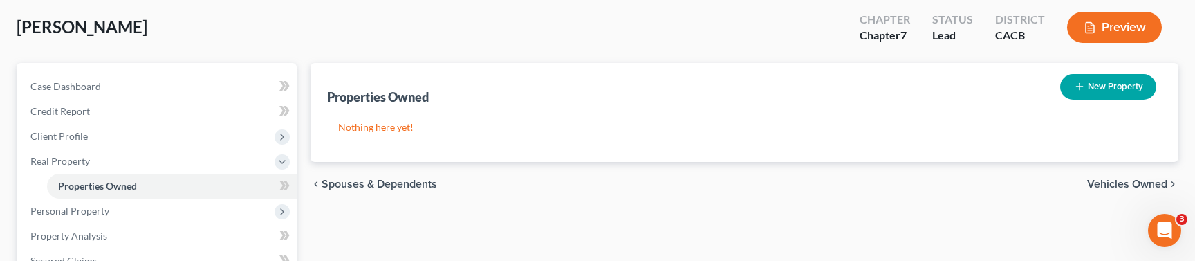
scroll to position [93, 0]
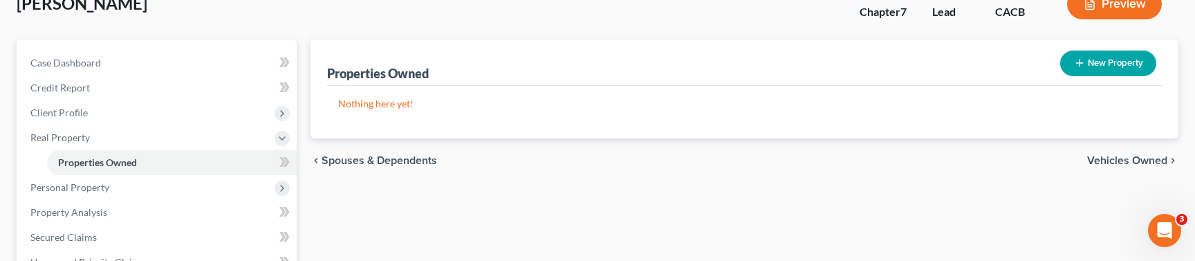
click at [1084, 64] on icon "button" at bounding box center [1079, 62] width 11 height 11
select select "2"
select select "0"
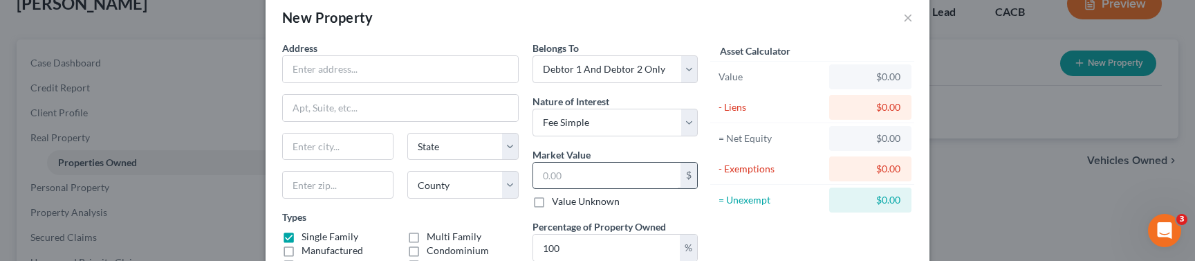
scroll to position [0, 0]
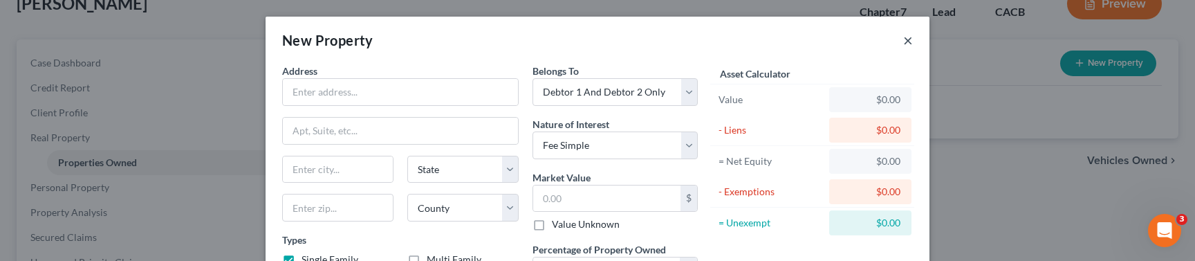
click at [908, 38] on button "×" at bounding box center [908, 40] width 10 height 17
click at [908, 38] on div "New Property ×" at bounding box center [598, 40] width 664 height 47
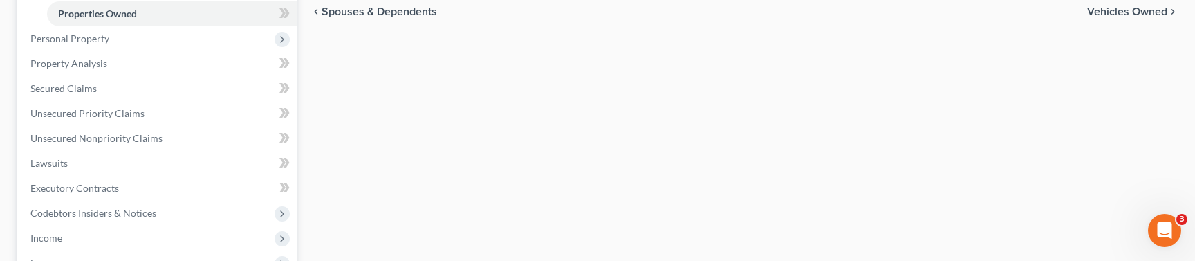
scroll to position [238, 0]
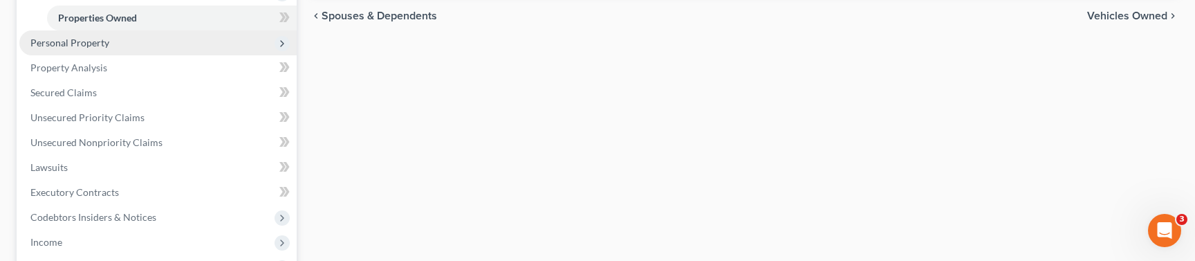
click at [68, 44] on span "Personal Property" at bounding box center [69, 43] width 79 height 12
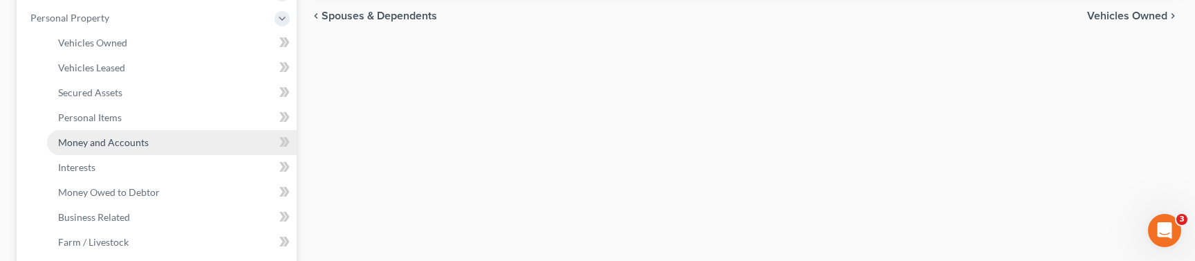
click at [98, 145] on span "Money and Accounts" at bounding box center [103, 142] width 91 height 12
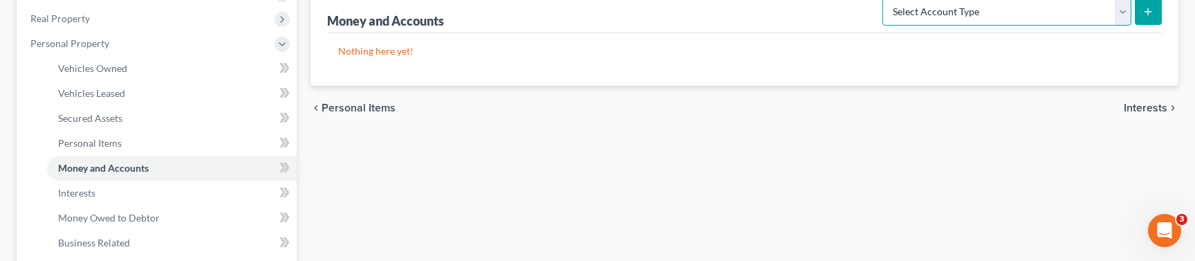
click at [911, 7] on select "Select Account Type Brokerage Cash on Hand Certificates of Deposit Checking Acc…" at bounding box center [1007, 12] width 249 height 28
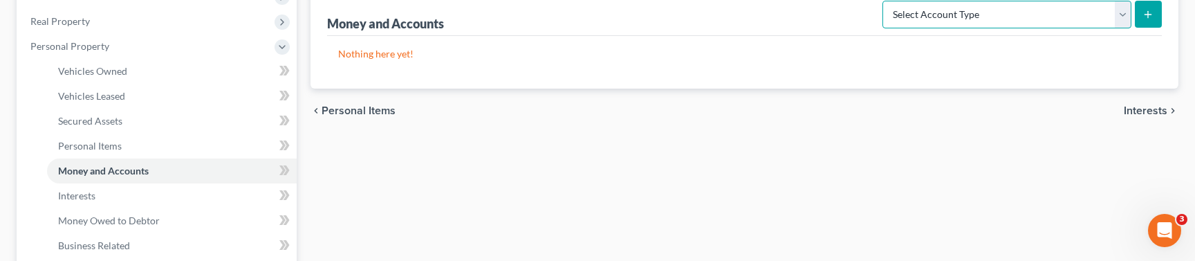
select select "checking"
click at [885, 1] on select "Select Account Type Brokerage Cash on Hand Certificates of Deposit Checking Acc…" at bounding box center [1007, 15] width 249 height 28
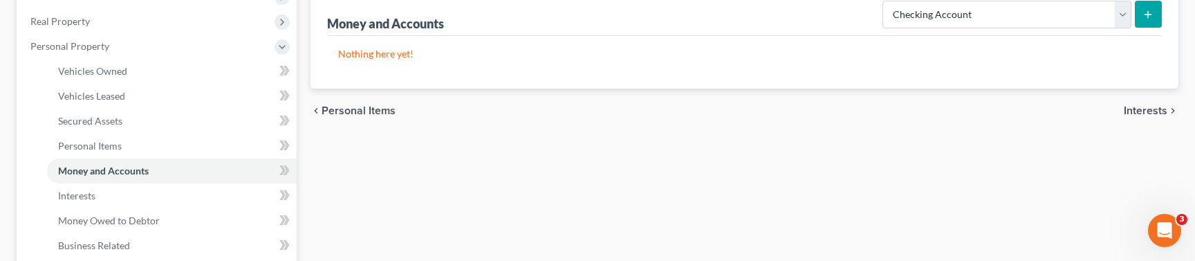
click at [1144, 13] on icon "submit" at bounding box center [1148, 14] width 11 height 11
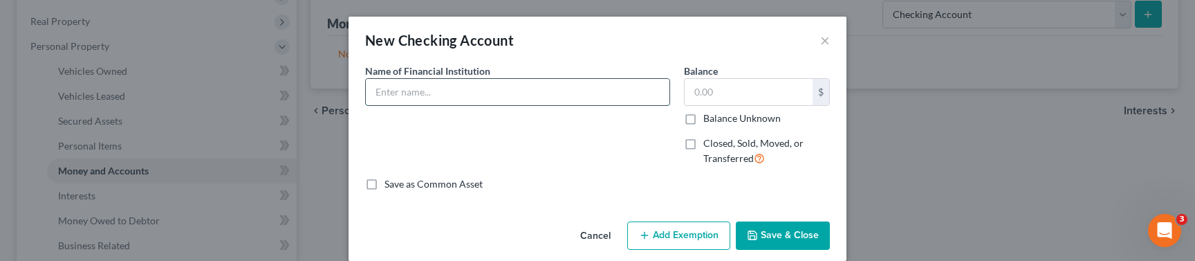
click at [517, 94] on input "text" at bounding box center [518, 92] width 304 height 26
type input "Chase Bank"
click at [841, 114] on div "An exemption set must first be selected from the Filing Information section. Co…" at bounding box center [598, 140] width 498 height 152
click at [719, 95] on input "text" at bounding box center [749, 92] width 128 height 26
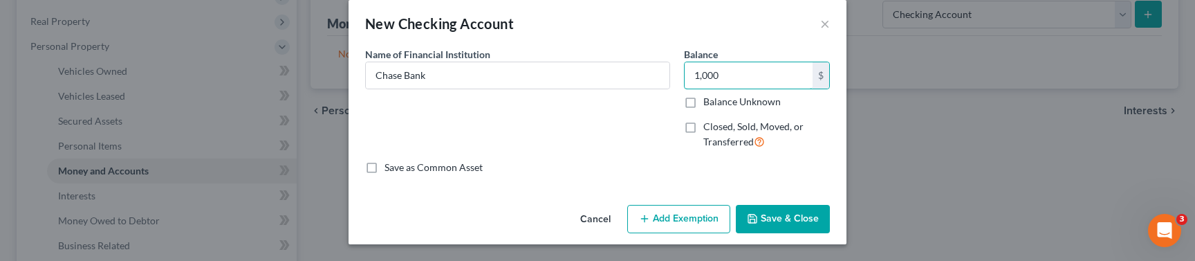
type input "1,000"
click at [679, 215] on button "Add Exemption" at bounding box center [678, 219] width 103 height 29
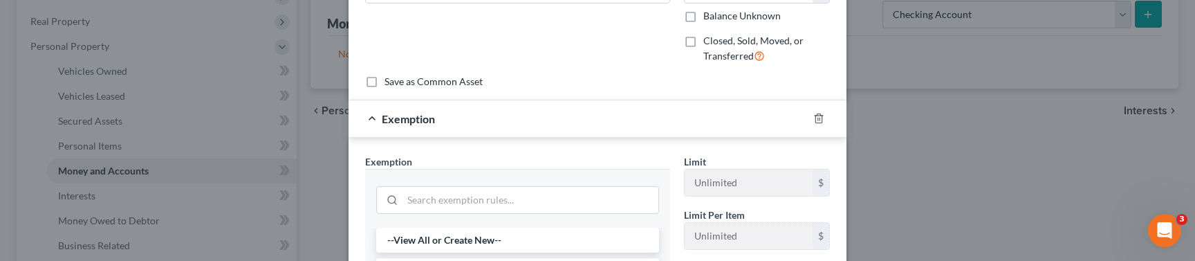
scroll to position [212, 0]
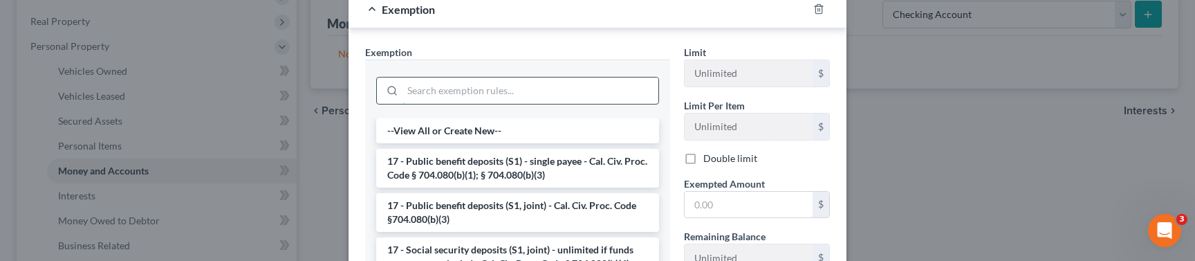
click at [513, 97] on input "search" at bounding box center [531, 90] width 256 height 26
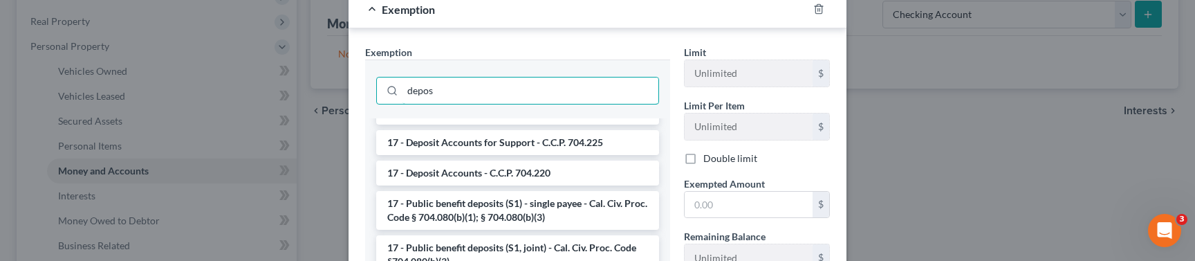
scroll to position [135, 0]
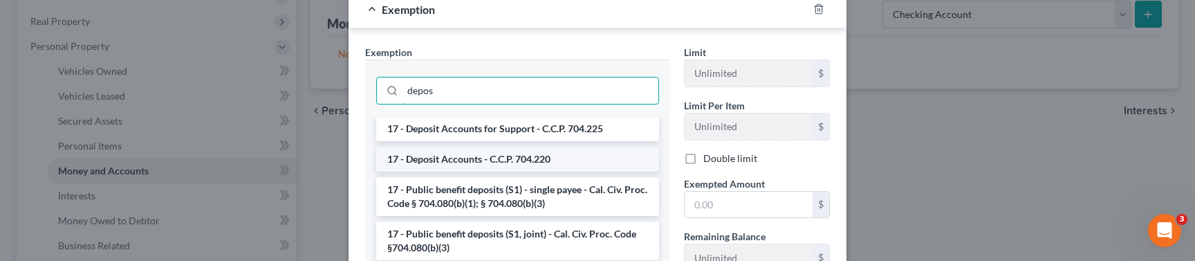
type input "depos"
click at [499, 162] on li "17 - Deposit Accounts - C.C.P. 704.220" at bounding box center [517, 159] width 283 height 25
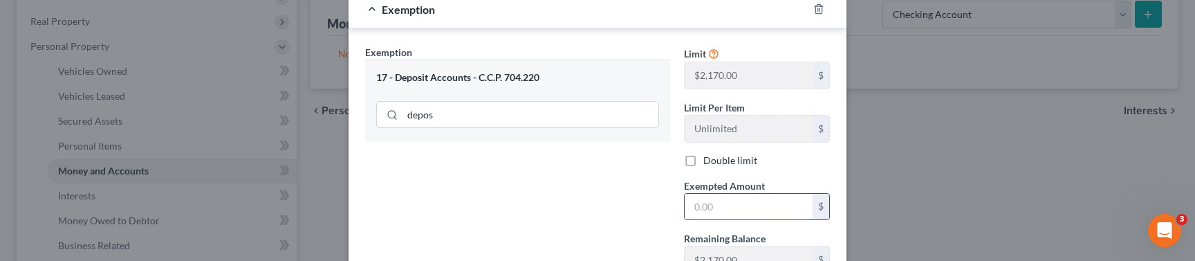
click at [717, 203] on input "text" at bounding box center [749, 207] width 128 height 26
type input "1,000"
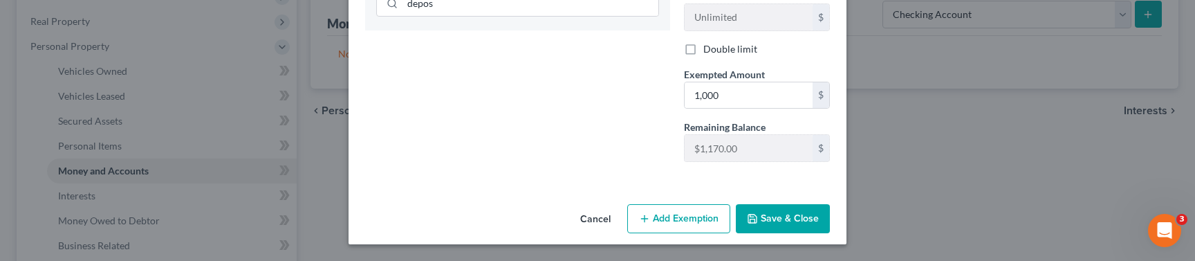
click at [796, 217] on button "Save & Close" at bounding box center [783, 218] width 94 height 29
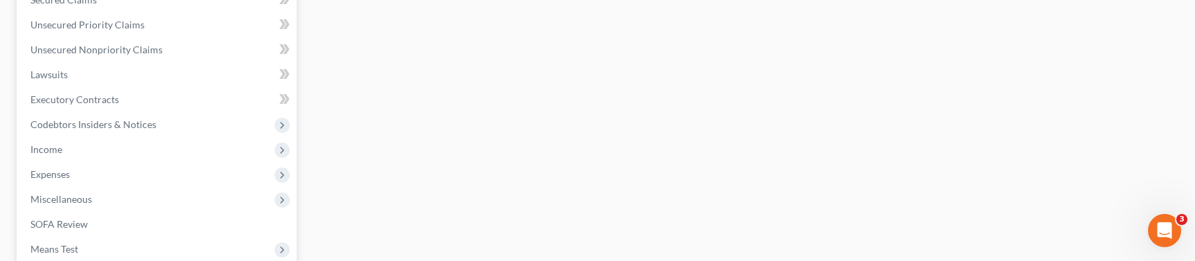
scroll to position [560, 0]
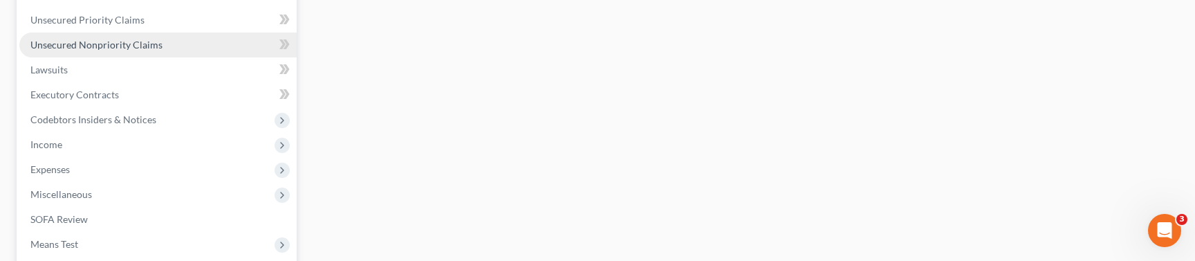
click at [117, 44] on span "Unsecured Nonpriority Claims" at bounding box center [96, 45] width 132 height 12
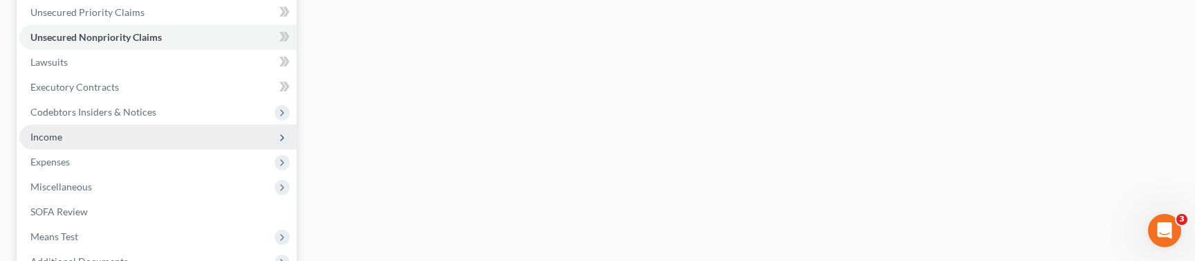
click at [49, 138] on span "Income" at bounding box center [46, 137] width 32 height 12
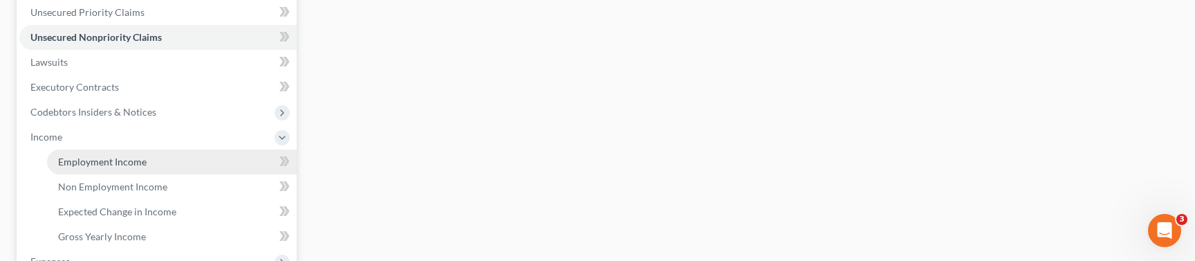
click at [135, 160] on span "Employment Income" at bounding box center [102, 162] width 89 height 12
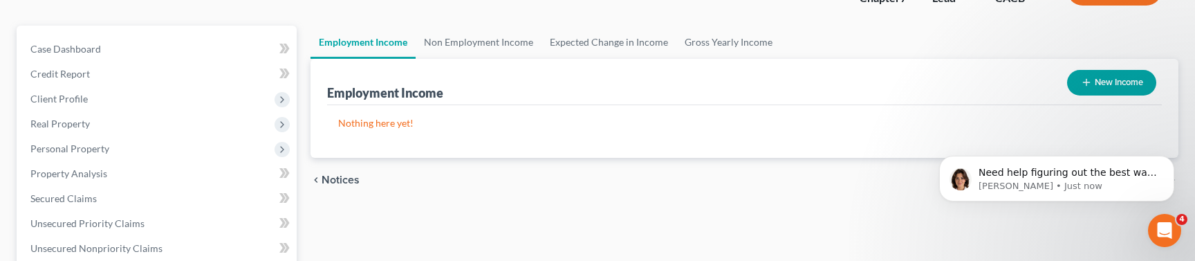
scroll to position [109, 0]
click at [1169, 157] on icon "Dismiss notification" at bounding box center [1171, 160] width 8 height 8
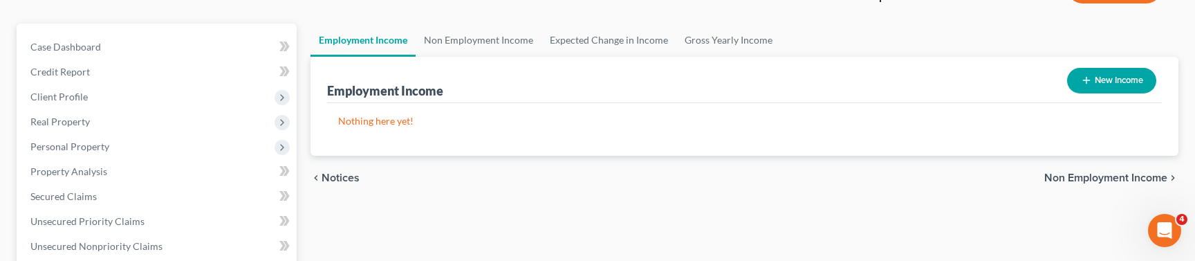
click at [1084, 80] on icon "button" at bounding box center [1086, 80] width 11 height 11
select select "0"
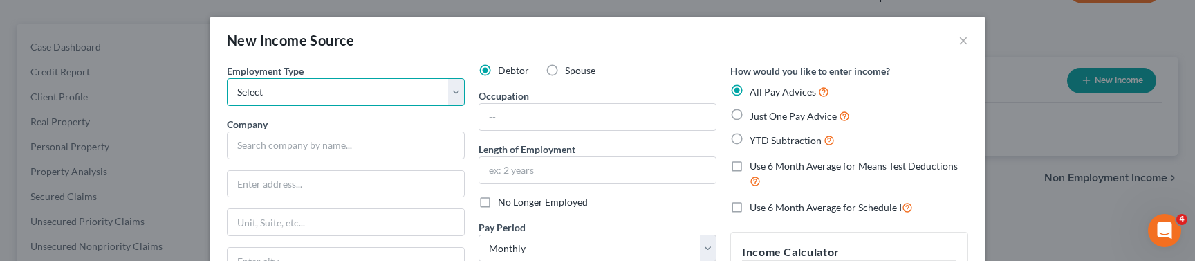
click at [333, 91] on select "Select Full or Part Time Employment Self Employment" at bounding box center [346, 92] width 238 height 28
select select "1"
click at [227, 78] on select "Select Full or Part Time Employment Self Employment" at bounding box center [346, 92] width 238 height 28
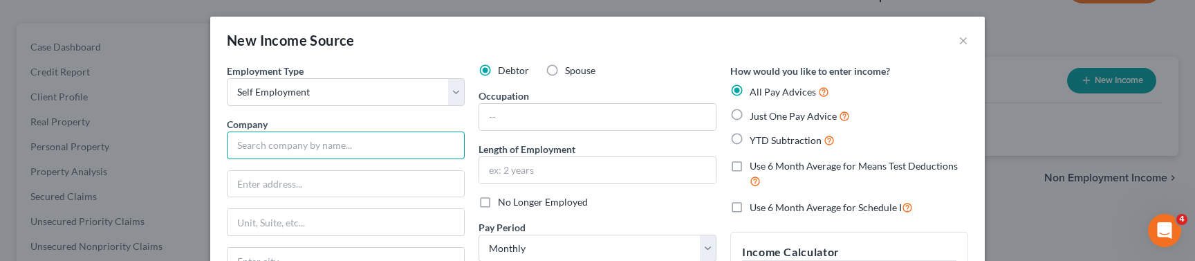
click at [356, 143] on input "text" at bounding box center [346, 145] width 238 height 28
type input "L"
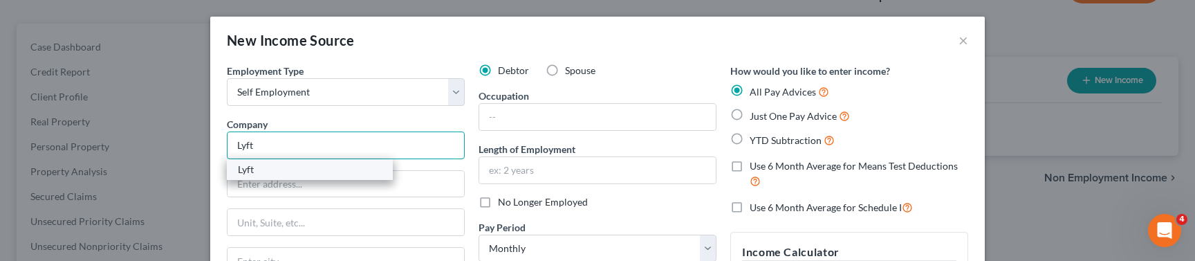
type input "Lyft"
click at [300, 169] on div "Lyft" at bounding box center [310, 170] width 144 height 14
type input "185 Berry St., Ste 5000"
type input "San Francisco"
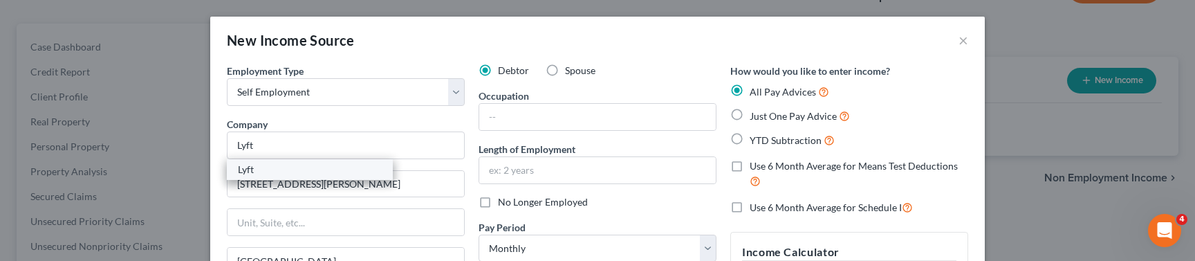
select select "4"
type input "94107"
click at [521, 112] on input "text" at bounding box center [597, 117] width 237 height 26
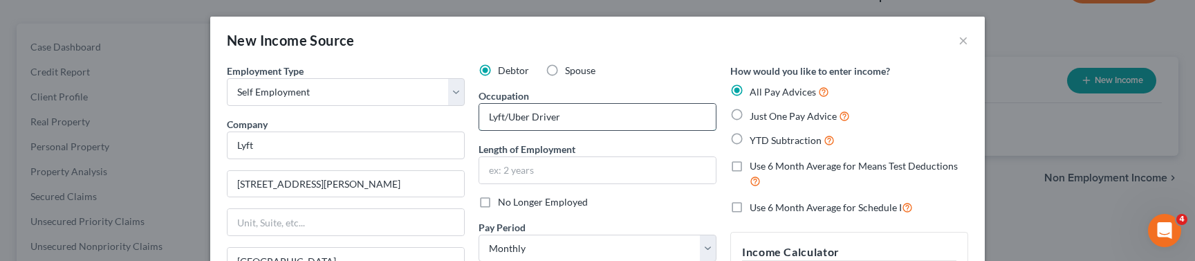
type input "Lyft/Uber Driver"
type input "3 years"
click at [793, 111] on span "Just One Pay Advice" at bounding box center [793, 116] width 87 height 12
click at [764, 111] on input "Just One Pay Advice" at bounding box center [759, 112] width 9 height 9
radio input "true"
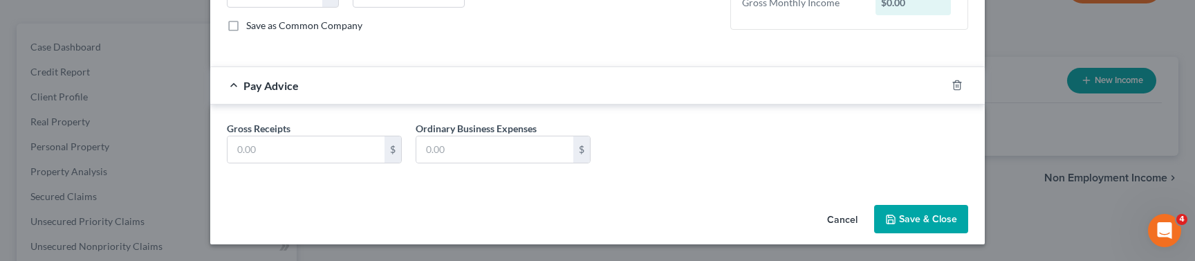
scroll to position [306, 0]
click at [305, 137] on input "text" at bounding box center [306, 149] width 157 height 26
type input "1,300"
click at [932, 218] on button "Save & Close" at bounding box center [921, 219] width 94 height 29
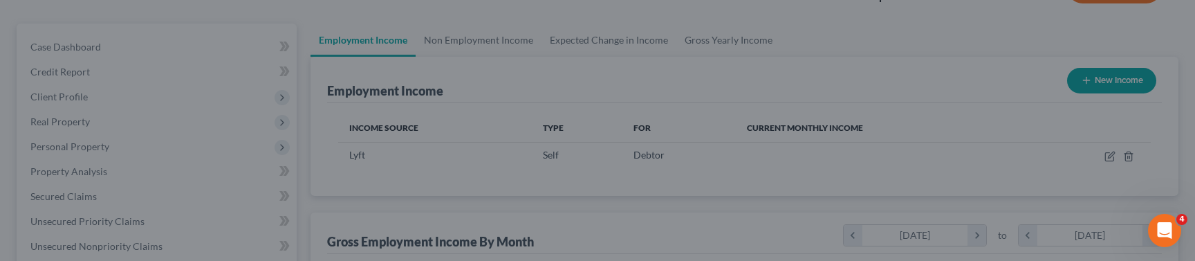
scroll to position [248, 490]
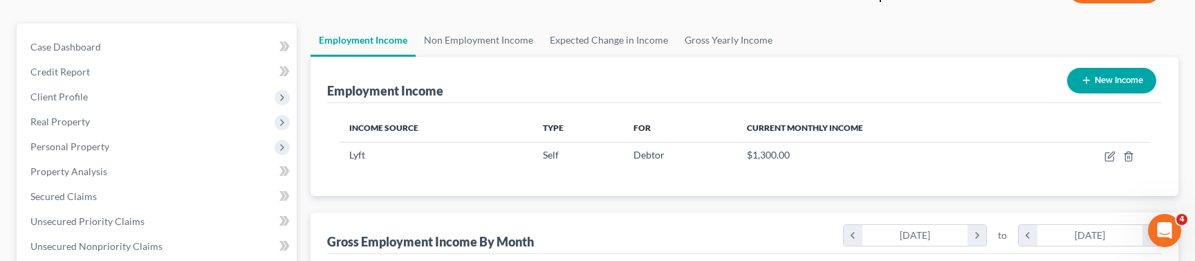
click at [1083, 81] on icon "button" at bounding box center [1086, 80] width 11 height 11
select select "0"
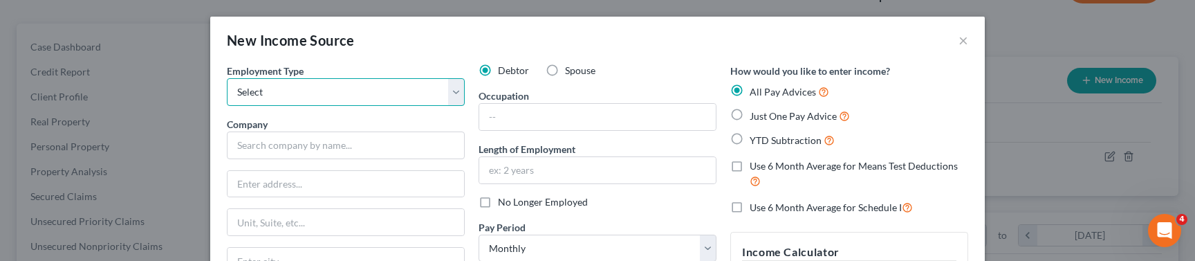
click at [313, 100] on select "Select Full or Part Time Employment Self Employment" at bounding box center [346, 92] width 238 height 28
select select "0"
click at [227, 78] on select "Select Full or Part Time Employment Self Employment" at bounding box center [346, 92] width 238 height 28
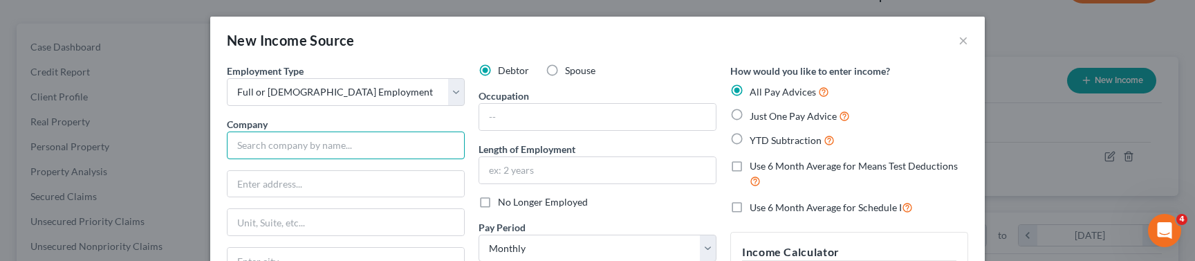
click at [297, 150] on input "text" at bounding box center [346, 145] width 238 height 28
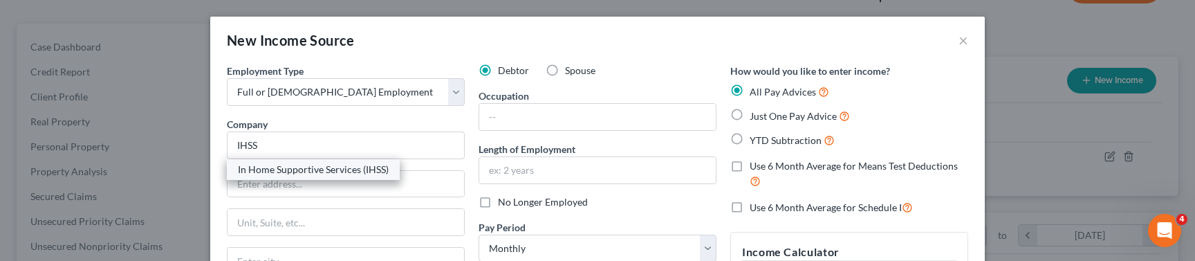
click at [298, 174] on div "In Home Supportive Services (IHSS)" at bounding box center [313, 170] width 151 height 14
type input "In Home Supportive Services (IHSS)"
type input "2707 S Grand Avenue"
type input "Los Angeles"
select select "4"
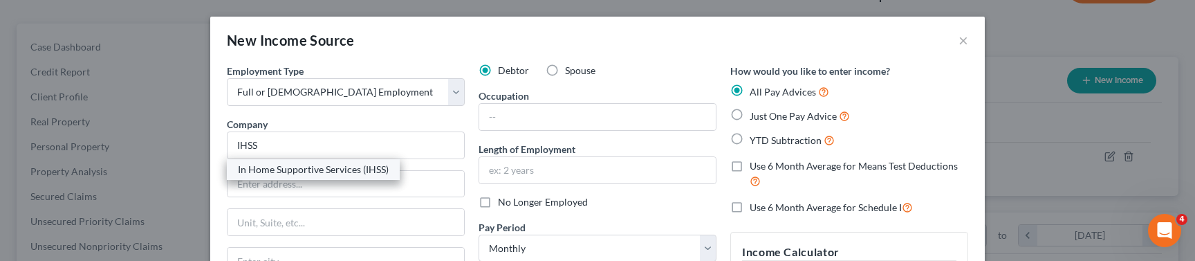
type input "90007"
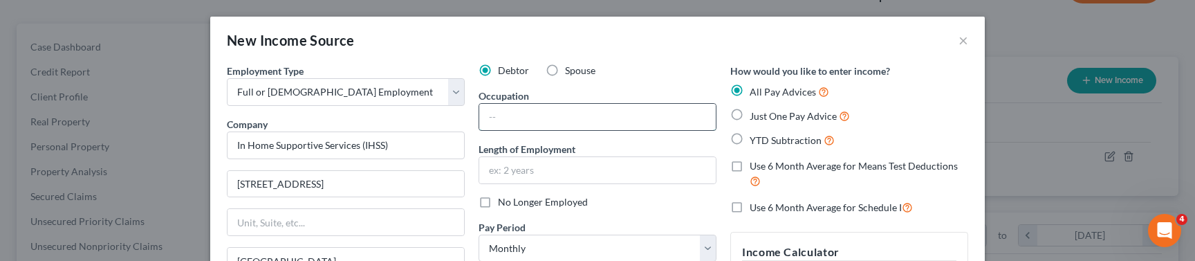
click at [541, 109] on input "text" at bounding box center [597, 117] width 237 height 26
type input "Service Provider"
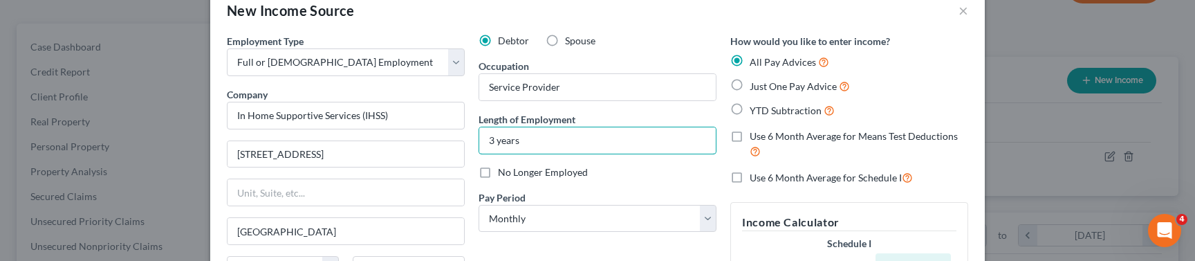
scroll to position [50, 0]
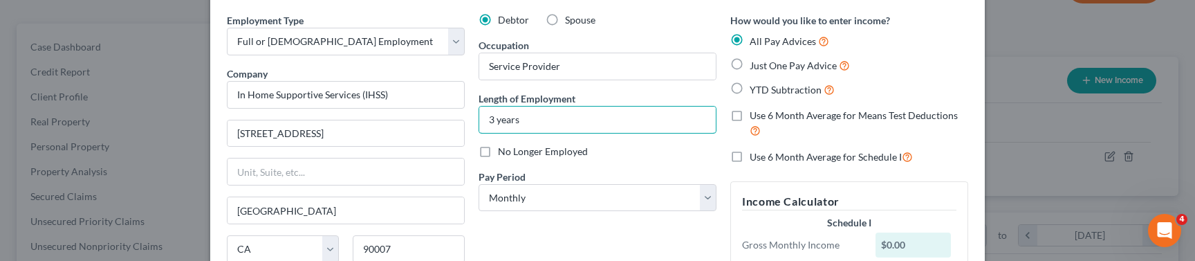
type input "3 years"
click at [774, 68] on span "Just One Pay Advice" at bounding box center [793, 65] width 87 height 12
click at [764, 66] on input "Just One Pay Advice" at bounding box center [759, 61] width 9 height 9
radio input "true"
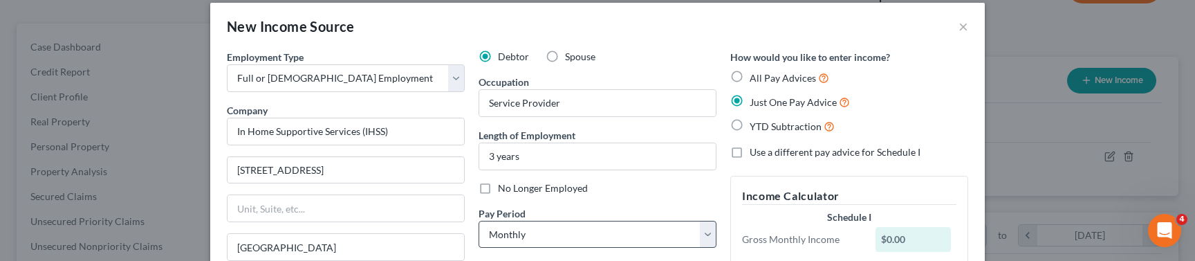
scroll to position [0, 0]
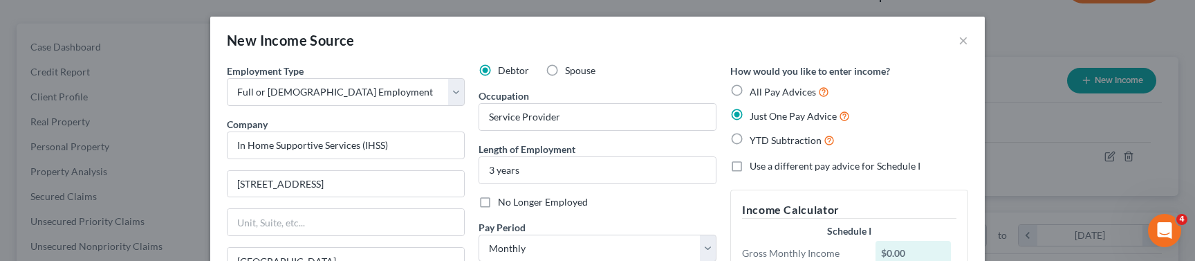
click at [565, 73] on label "Spouse" at bounding box center [580, 71] width 30 height 14
click at [571, 73] on input "Spouse" at bounding box center [575, 68] width 9 height 9
radio input "true"
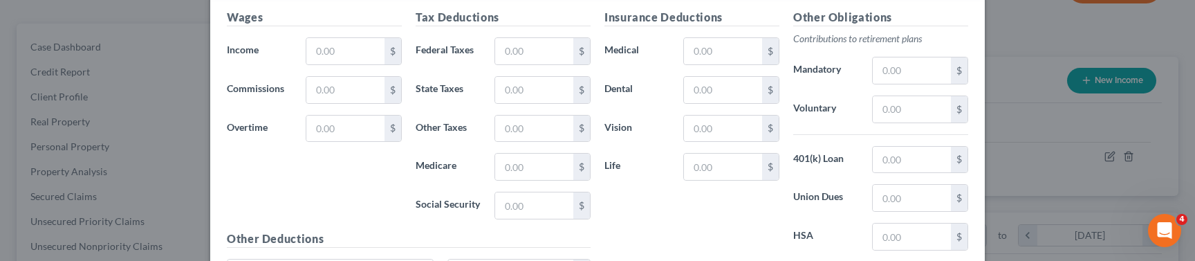
scroll to position [433, 0]
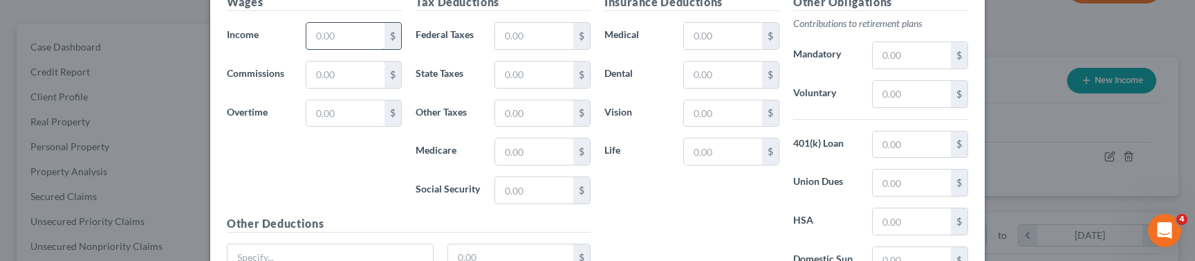
click at [339, 43] on input "text" at bounding box center [345, 36] width 78 height 26
type input "1,017"
click at [548, 42] on input "text" at bounding box center [534, 36] width 78 height 26
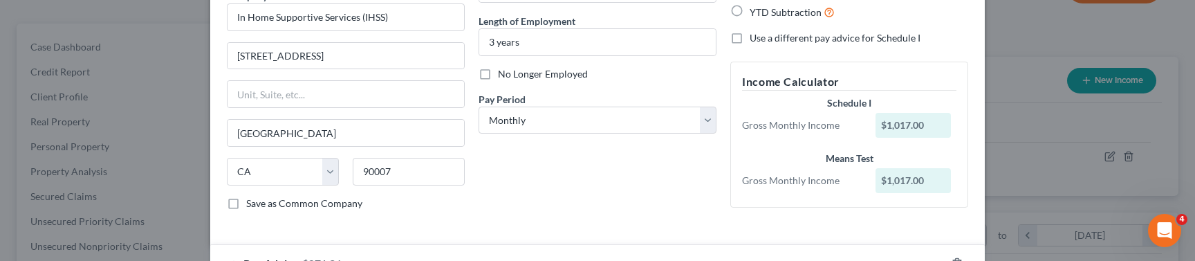
scroll to position [109, 0]
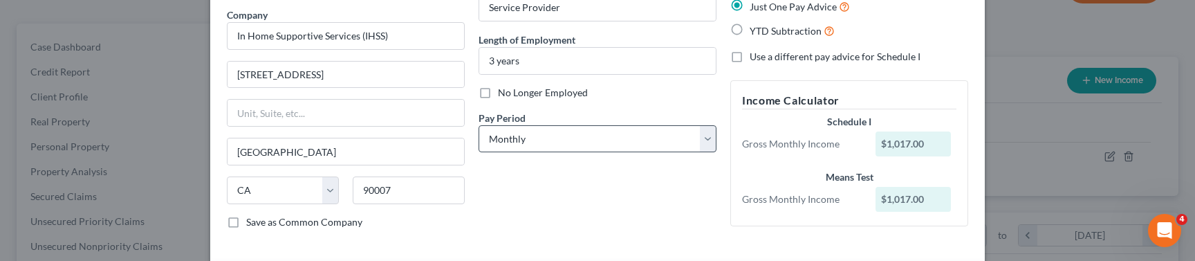
type input "145.04"
click at [576, 142] on select "Select Monthly Twice Monthly Every Other Week Weekly" at bounding box center [598, 139] width 238 height 28
click at [539, 143] on select "Select Monthly Twice Monthly Every Other Week Weekly" at bounding box center [598, 139] width 238 height 28
select select "1"
click at [479, 125] on select "Select Monthly Twice Monthly Every Other Week Weekly" at bounding box center [598, 139] width 238 height 28
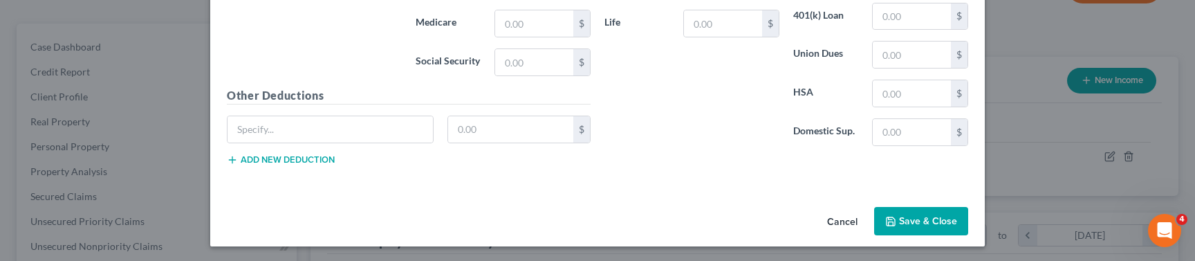
scroll to position [614, 0]
click at [915, 222] on button "Save & Close" at bounding box center [921, 221] width 94 height 29
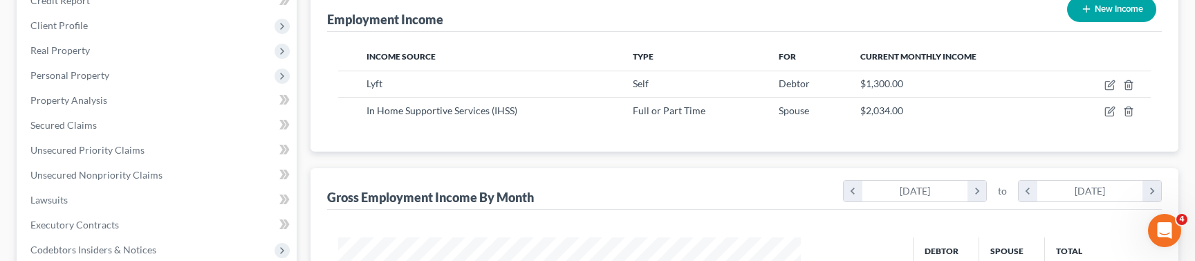
scroll to position [180, 0]
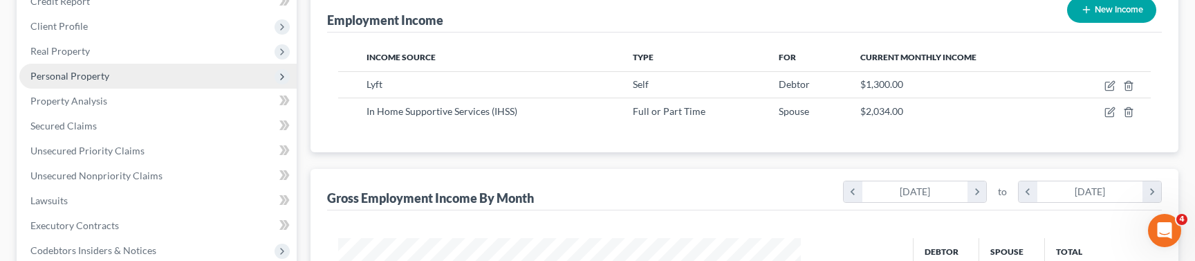
click at [69, 75] on span "Personal Property" at bounding box center [69, 76] width 79 height 12
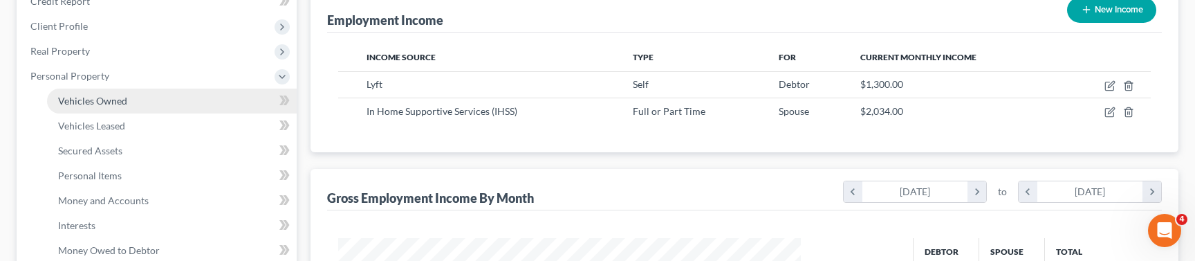
click at [98, 98] on span "Vehicles Owned" at bounding box center [92, 101] width 69 height 12
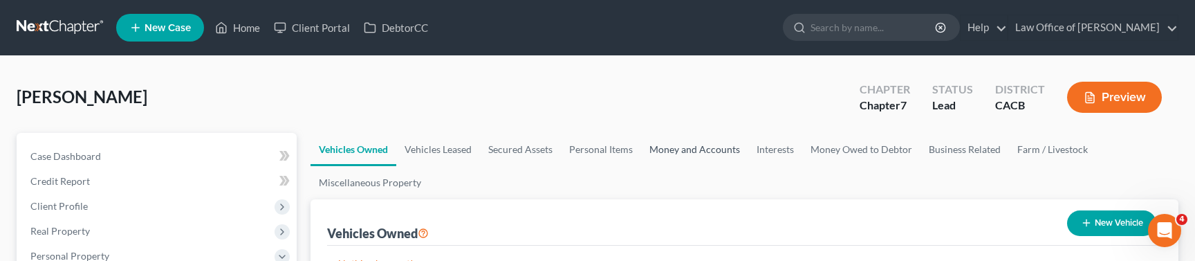
click at [677, 147] on link "Money and Accounts" at bounding box center [694, 149] width 107 height 33
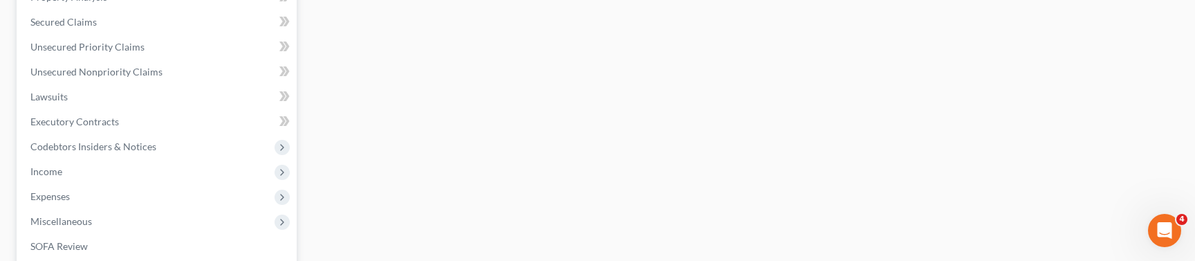
scroll to position [555, 0]
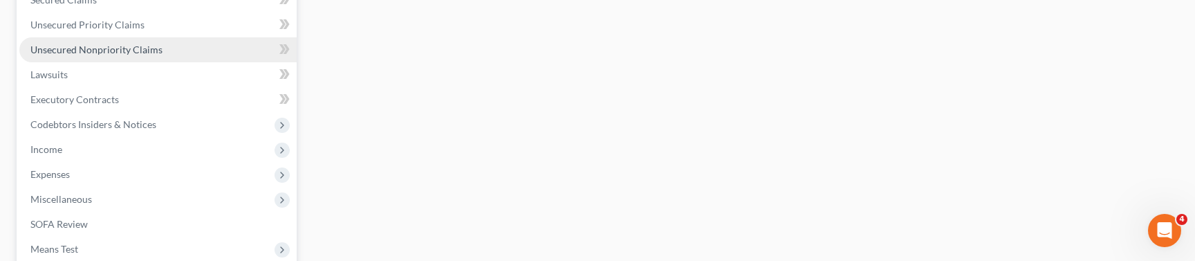
click at [97, 48] on span "Unsecured Nonpriority Claims" at bounding box center [96, 50] width 132 height 12
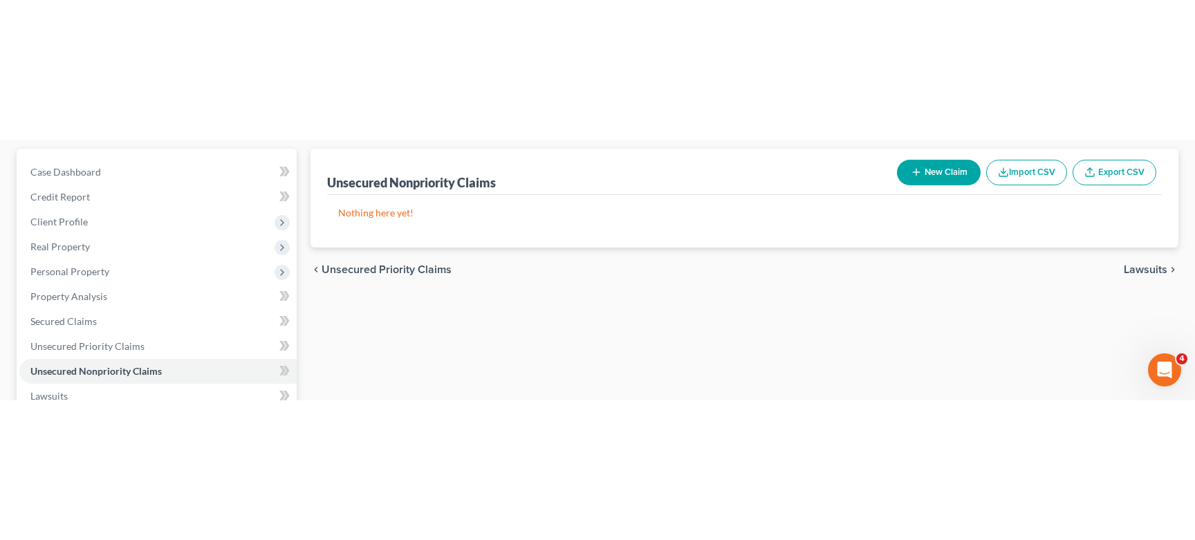
scroll to position [129, 0]
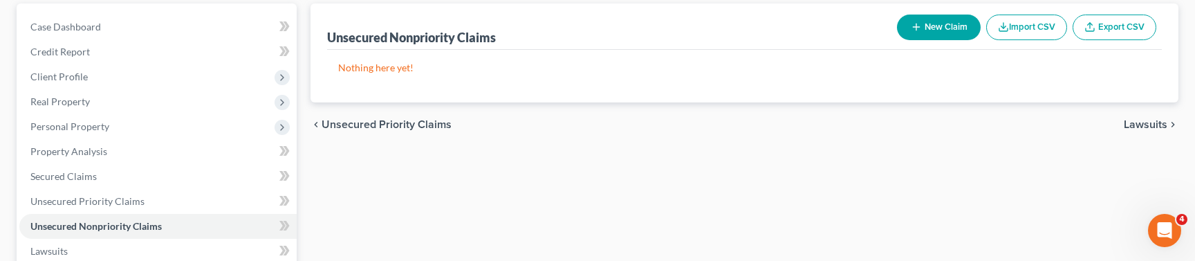
click at [928, 33] on button "New Claim" at bounding box center [939, 28] width 84 height 26
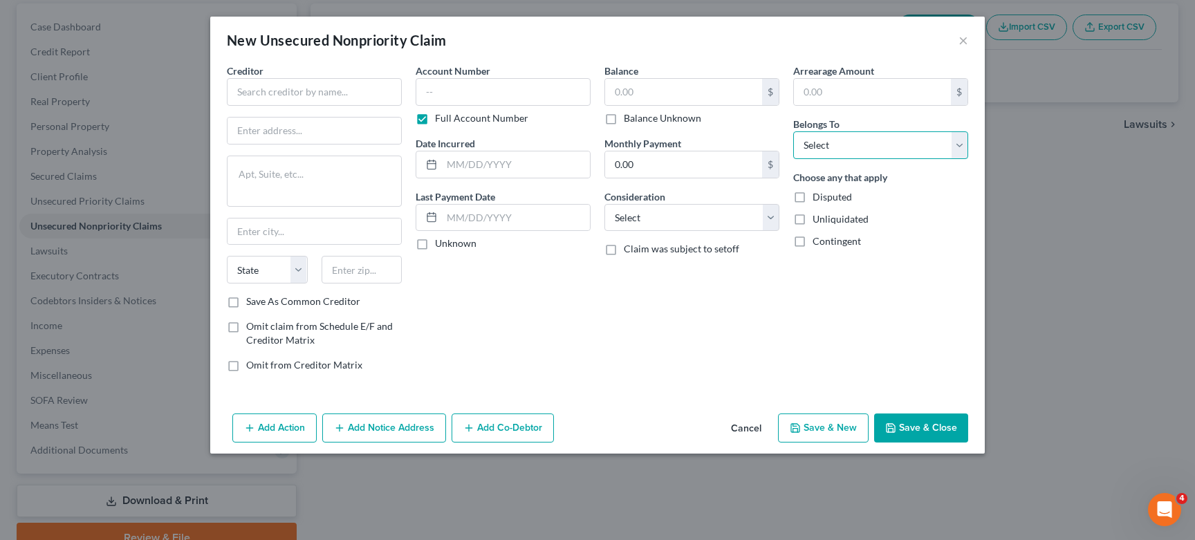
click at [845, 149] on select "Select Debtor 1 Only Debtor 2 Only Debtor 1 And Debtor 2 Only At Least One Of T…" at bounding box center [880, 145] width 175 height 28
click at [962, 39] on button "×" at bounding box center [964, 40] width 10 height 17
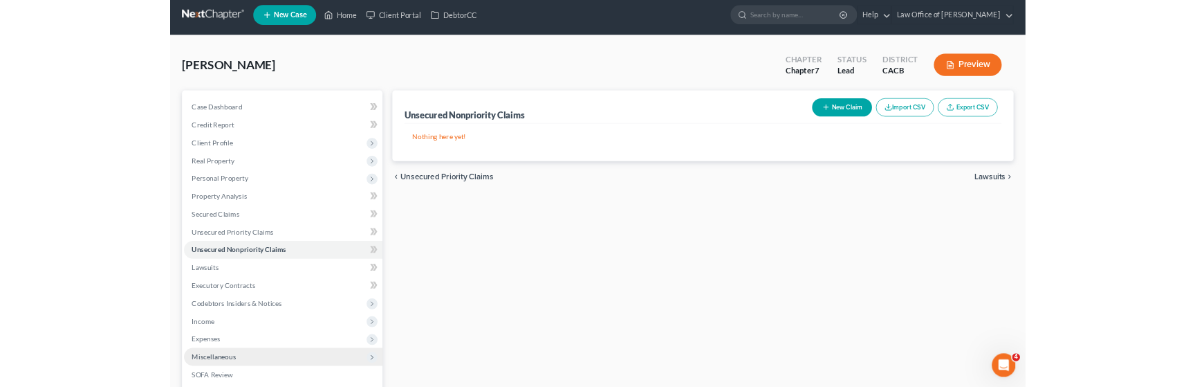
scroll to position [0, 0]
